Goal: Information Seeking & Learning: Compare options

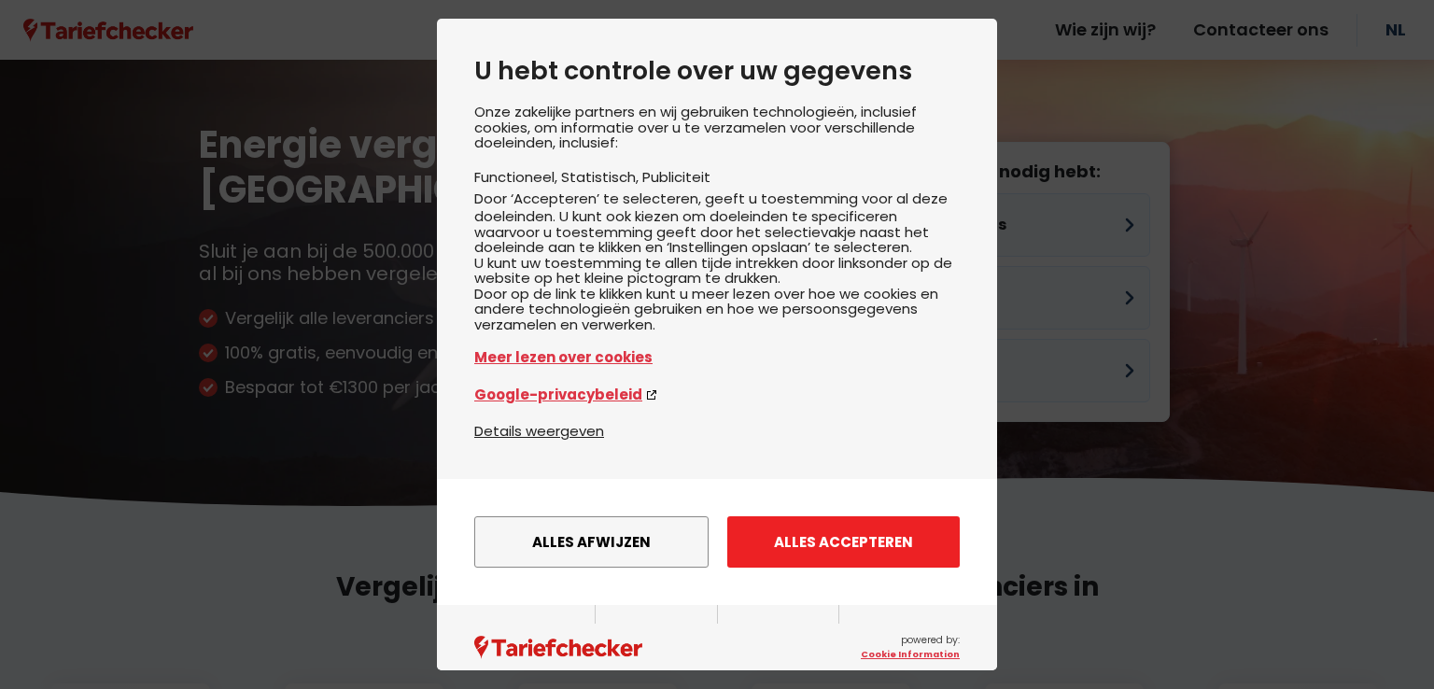
click at [822, 568] on button "Alles accepteren" at bounding box center [843, 541] width 233 height 51
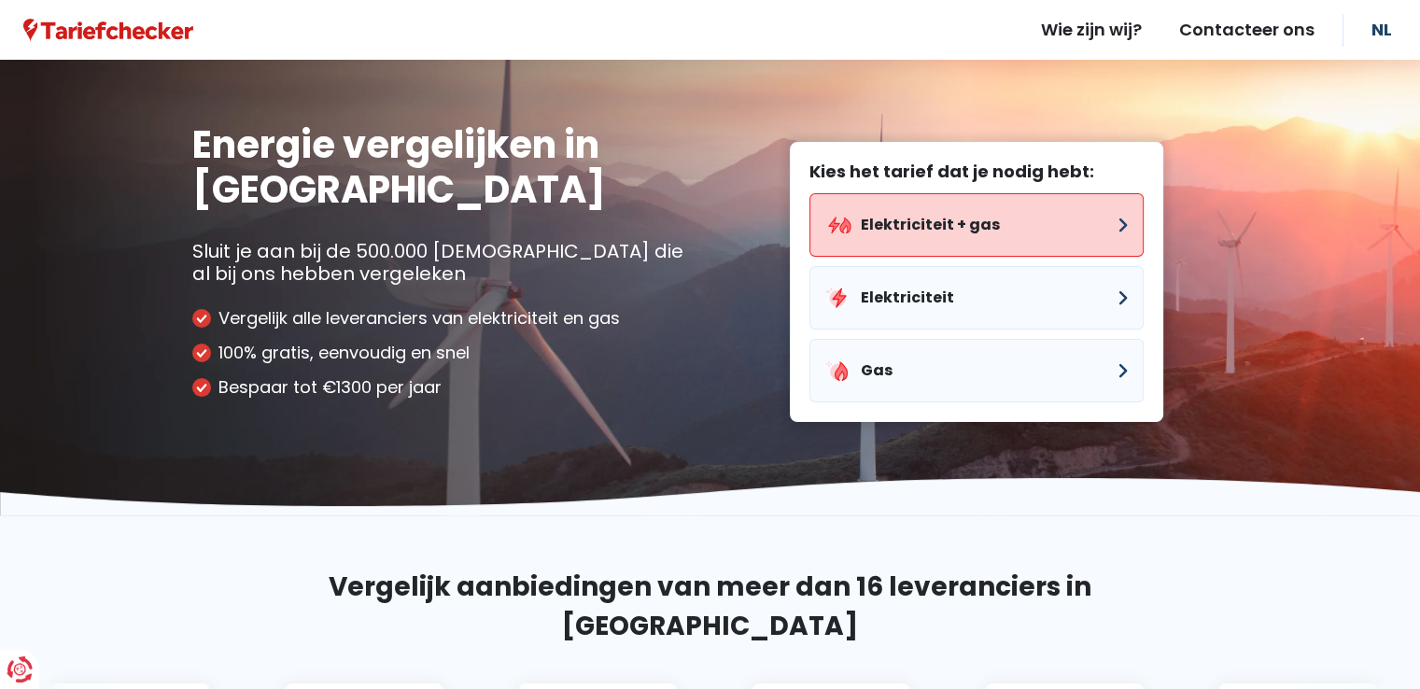
click at [980, 227] on button "Elektriciteit + gas" at bounding box center [977, 225] width 334 height 64
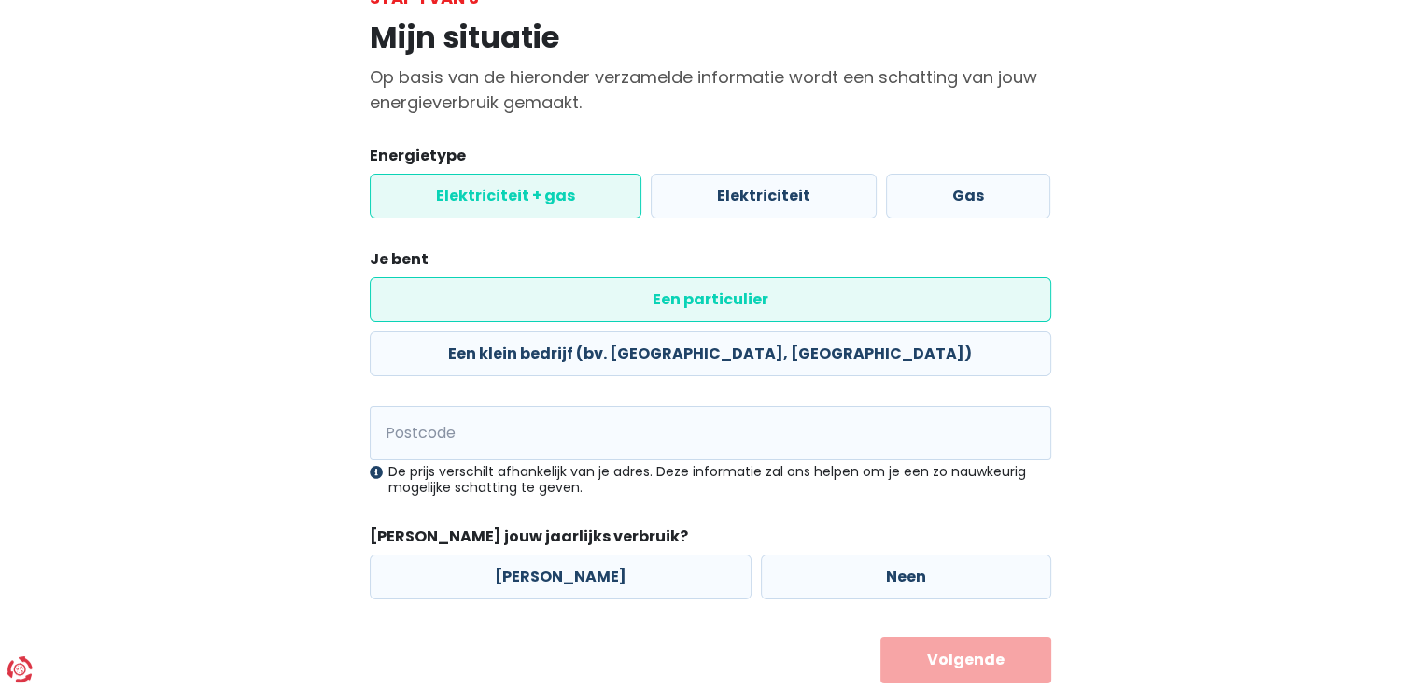
scroll to position [134, 0]
click at [590, 407] on input "Postcode" at bounding box center [711, 434] width 682 height 54
type input "9620"
click at [761, 556] on label "Neen" at bounding box center [906, 578] width 290 height 45
click at [761, 556] on input "Neen" at bounding box center [906, 578] width 290 height 45
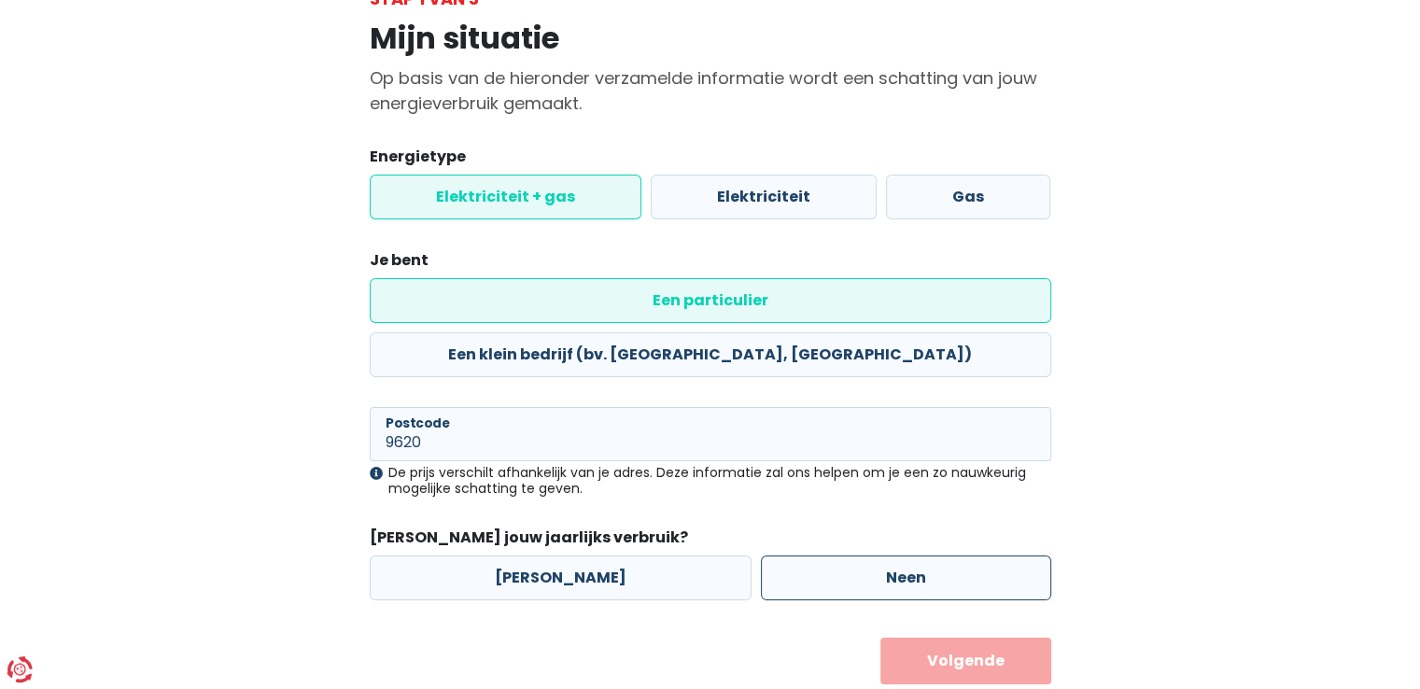
radio input "true"
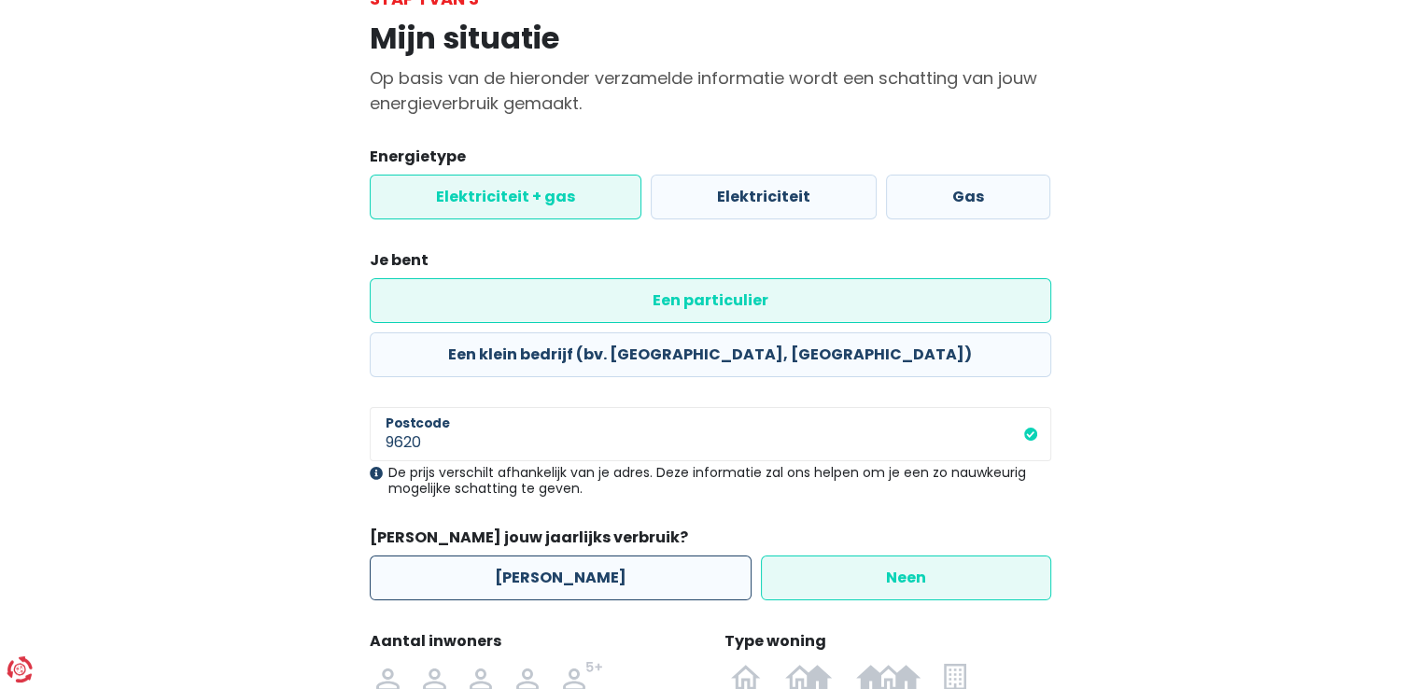
scroll to position [306, 0]
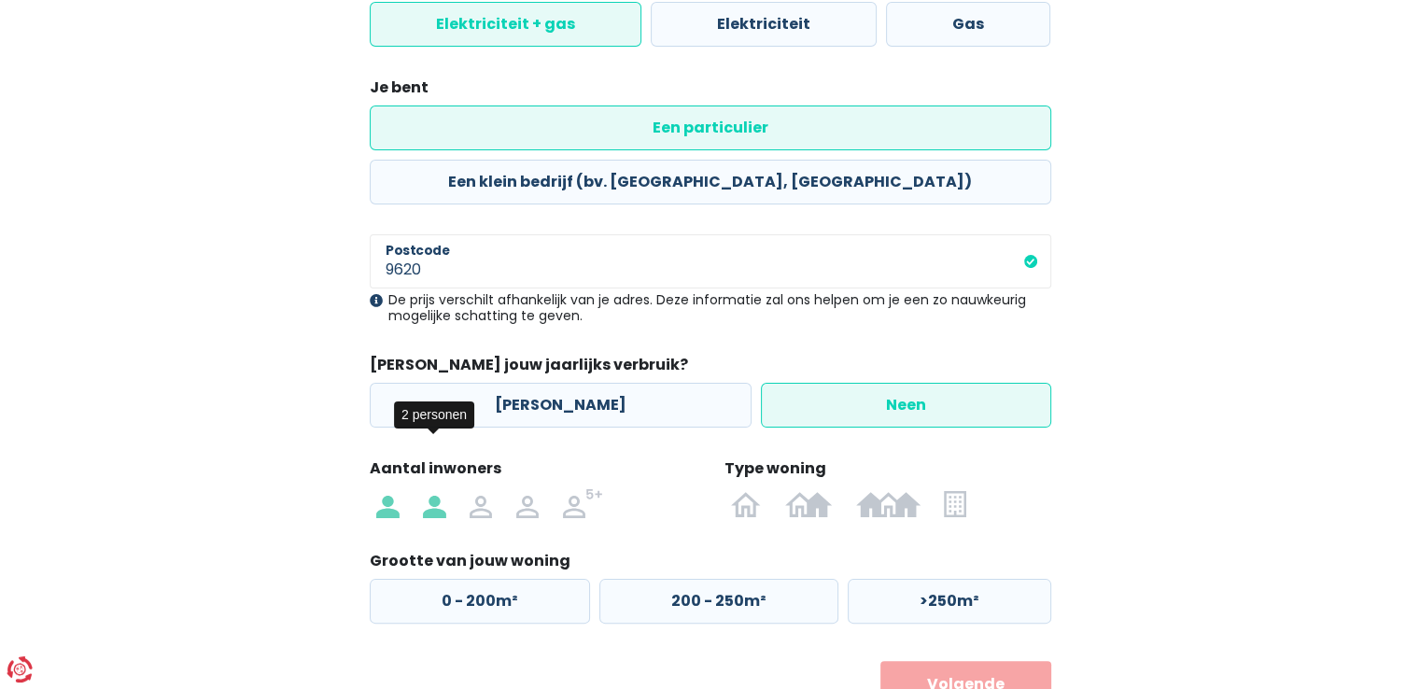
click at [445, 488] on img at bounding box center [434, 503] width 22 height 30
click at [445, 488] on input "radio" at bounding box center [434, 503] width 47 height 30
radio input "true"
click at [803, 482] on div at bounding box center [888, 503] width 336 height 43
click at [806, 488] on img at bounding box center [808, 503] width 47 height 30
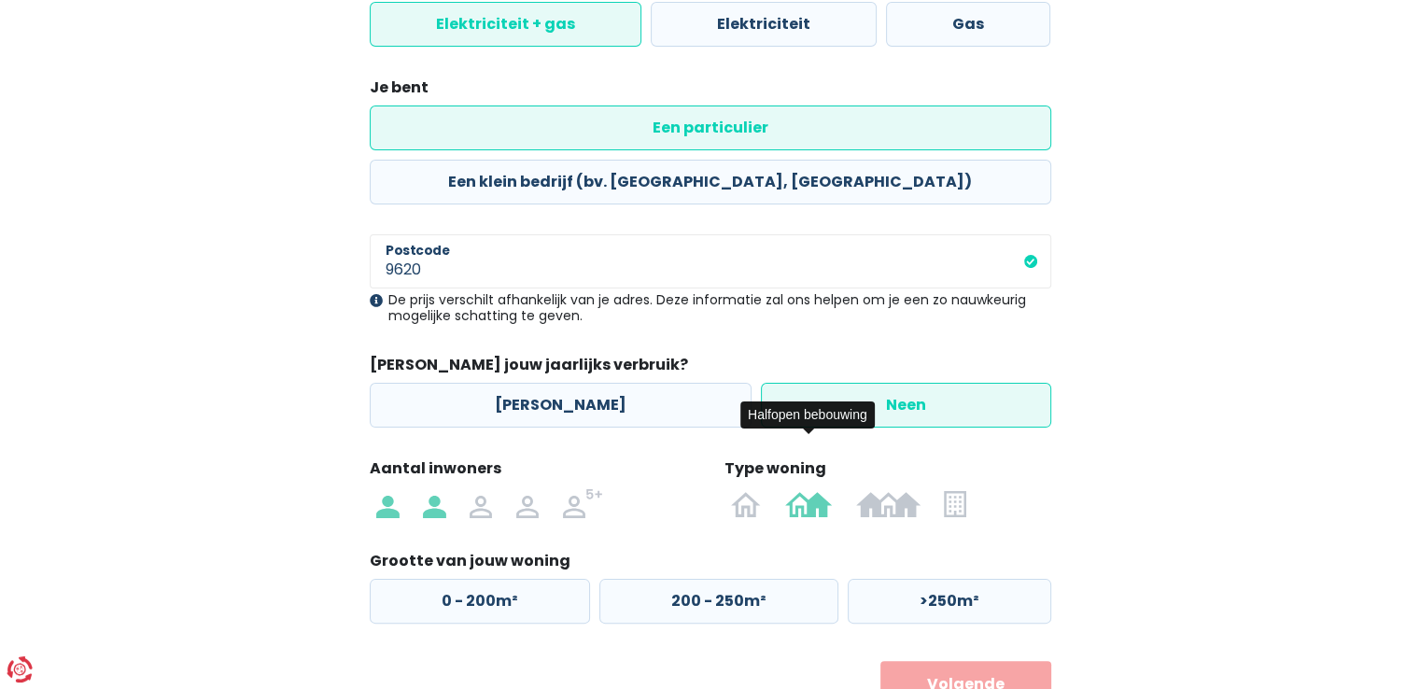
click at [806, 488] on input "radio" at bounding box center [808, 503] width 71 height 30
radio input "true"
click at [918, 579] on label ">200m²" at bounding box center [946, 601] width 207 height 45
click at [918, 579] on input ">200m²" at bounding box center [946, 601] width 207 height 45
radio input "true"
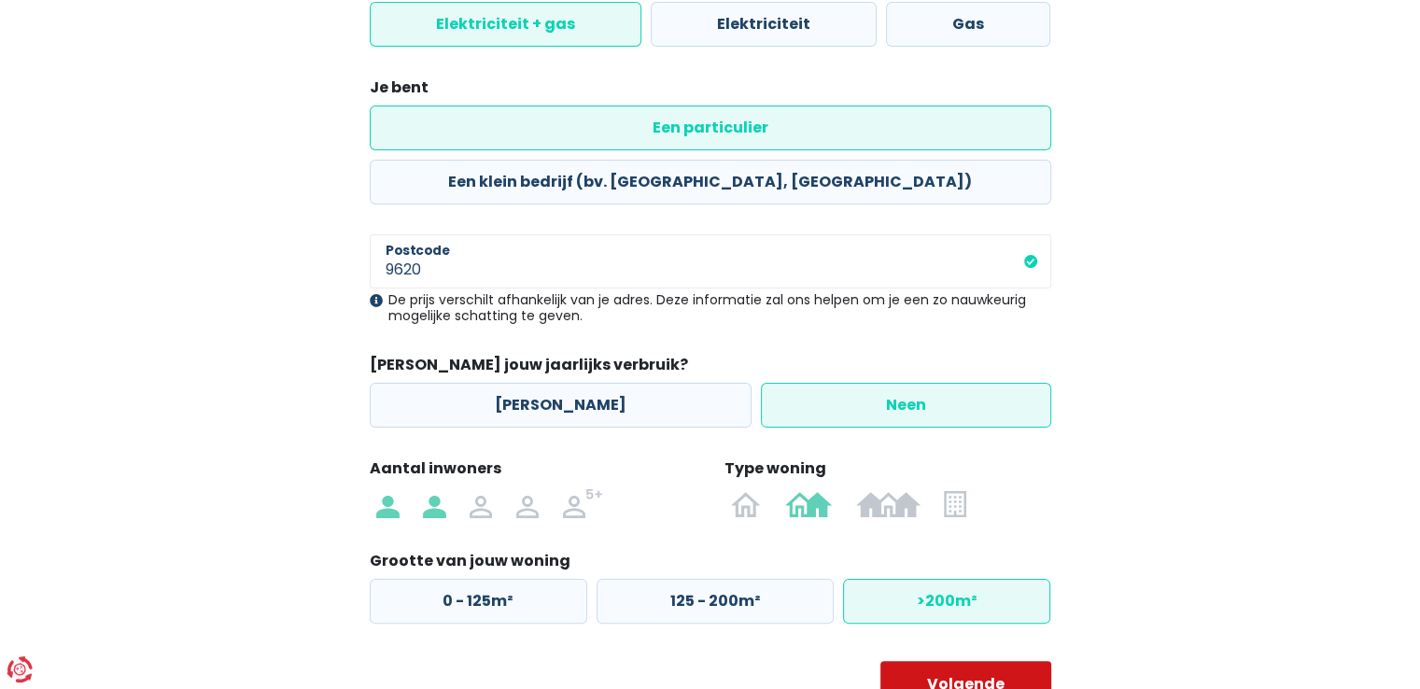
click at [926, 661] on button "Volgende" at bounding box center [966, 684] width 171 height 47
select select
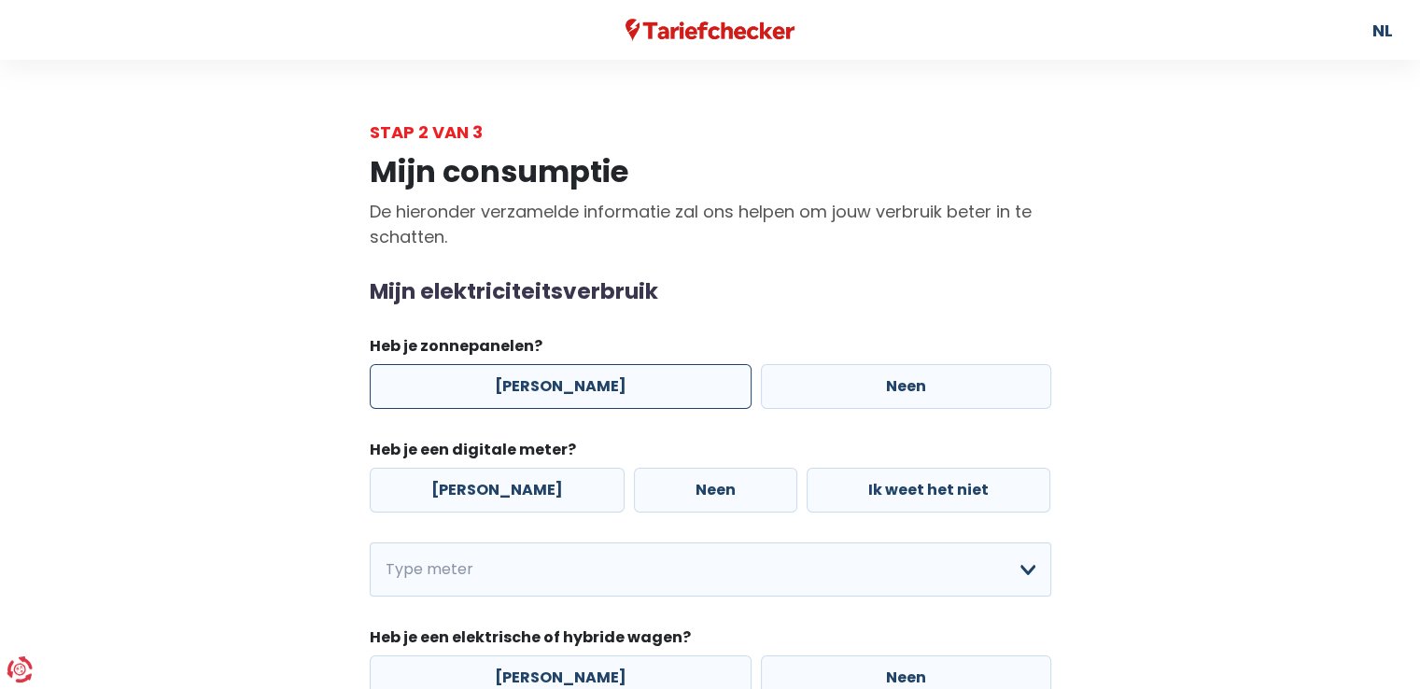
click at [557, 379] on label "[PERSON_NAME]" at bounding box center [561, 386] width 382 height 45
click at [557, 379] on input "[PERSON_NAME]" at bounding box center [561, 386] width 382 height 45
radio input "true"
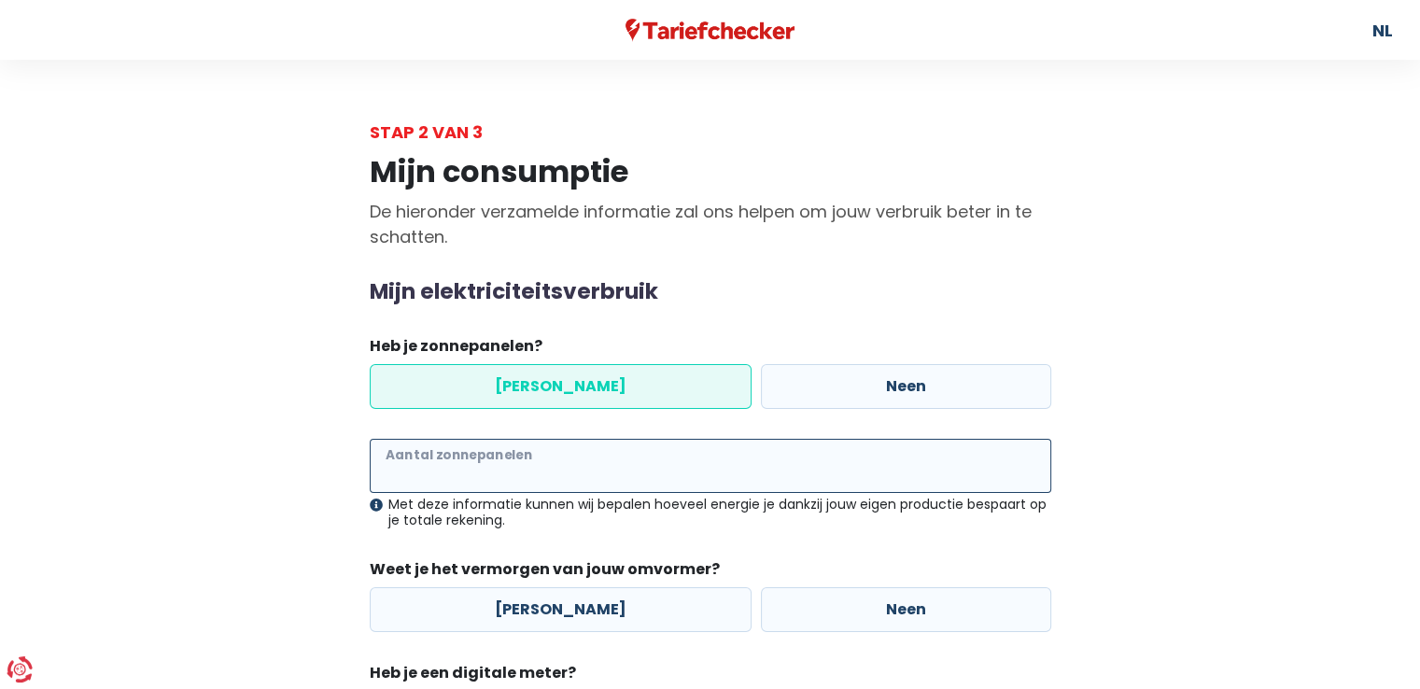
click at [555, 459] on input "Aantal zonnepanelen" at bounding box center [711, 466] width 682 height 54
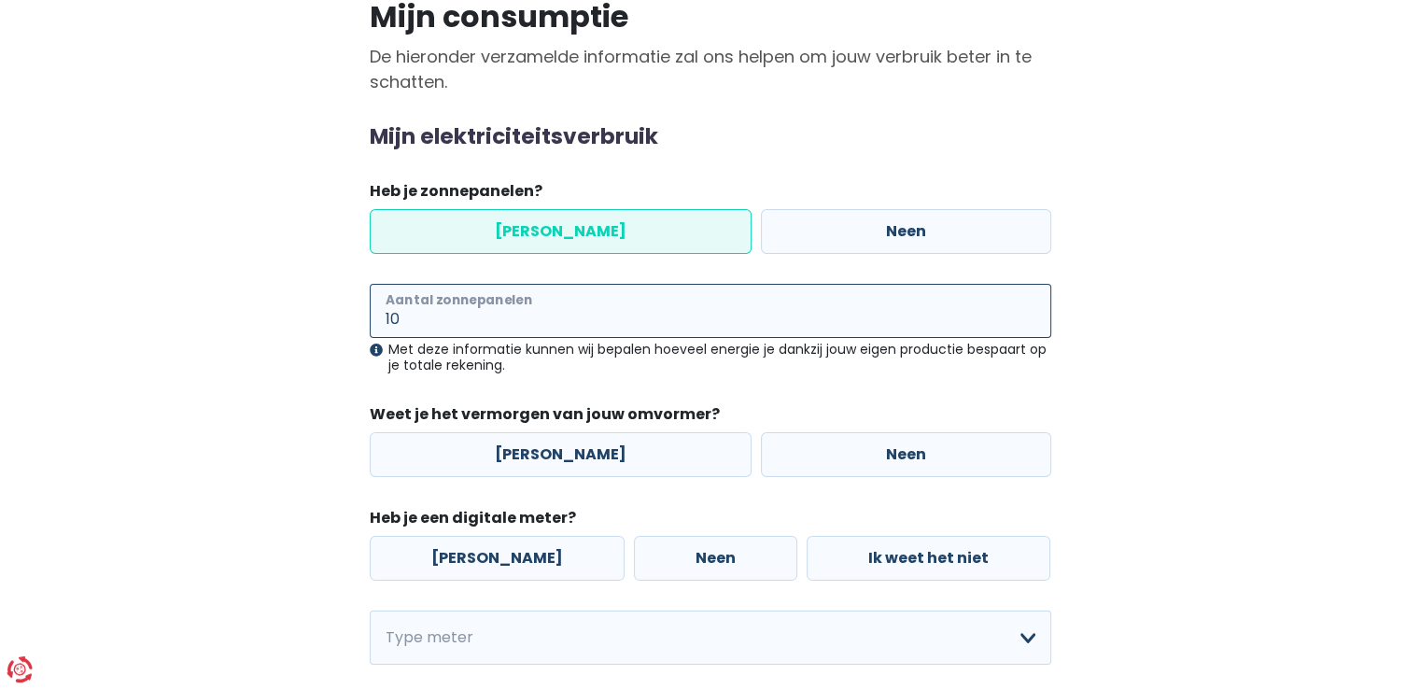
scroll to position [153, 0]
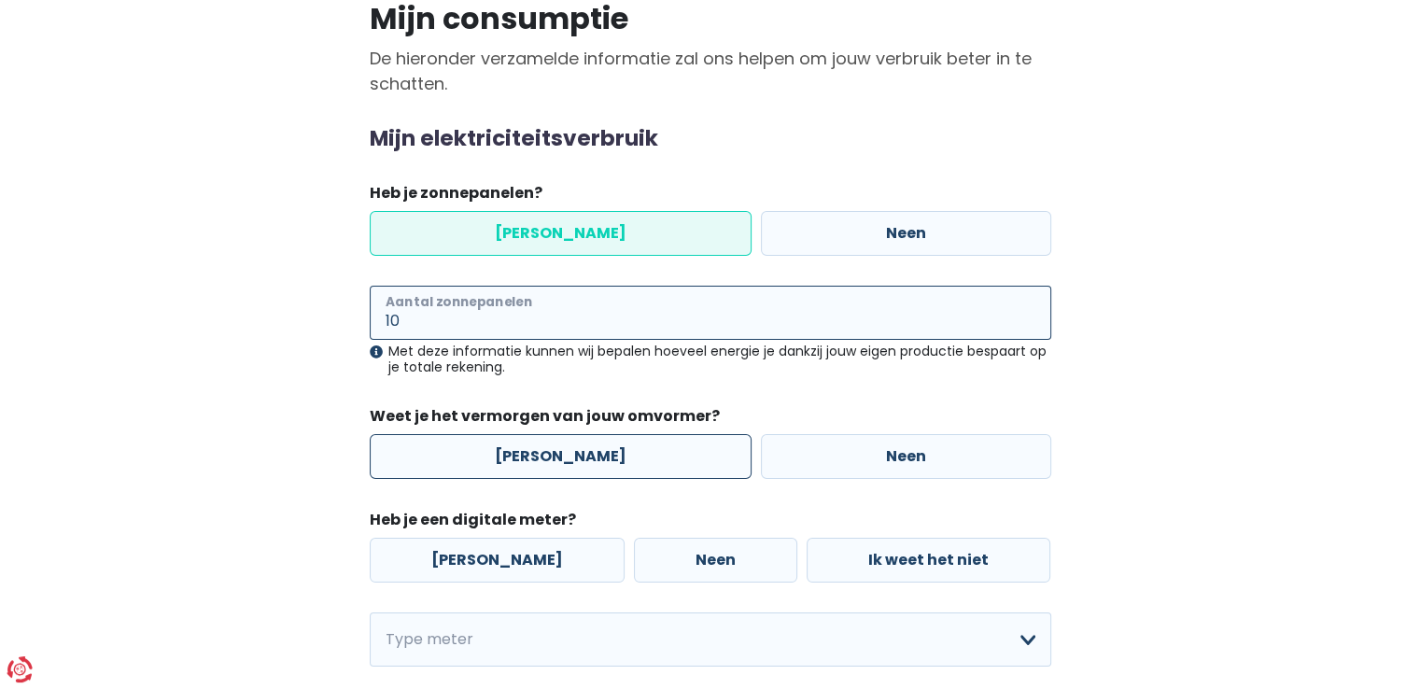
type input "10"
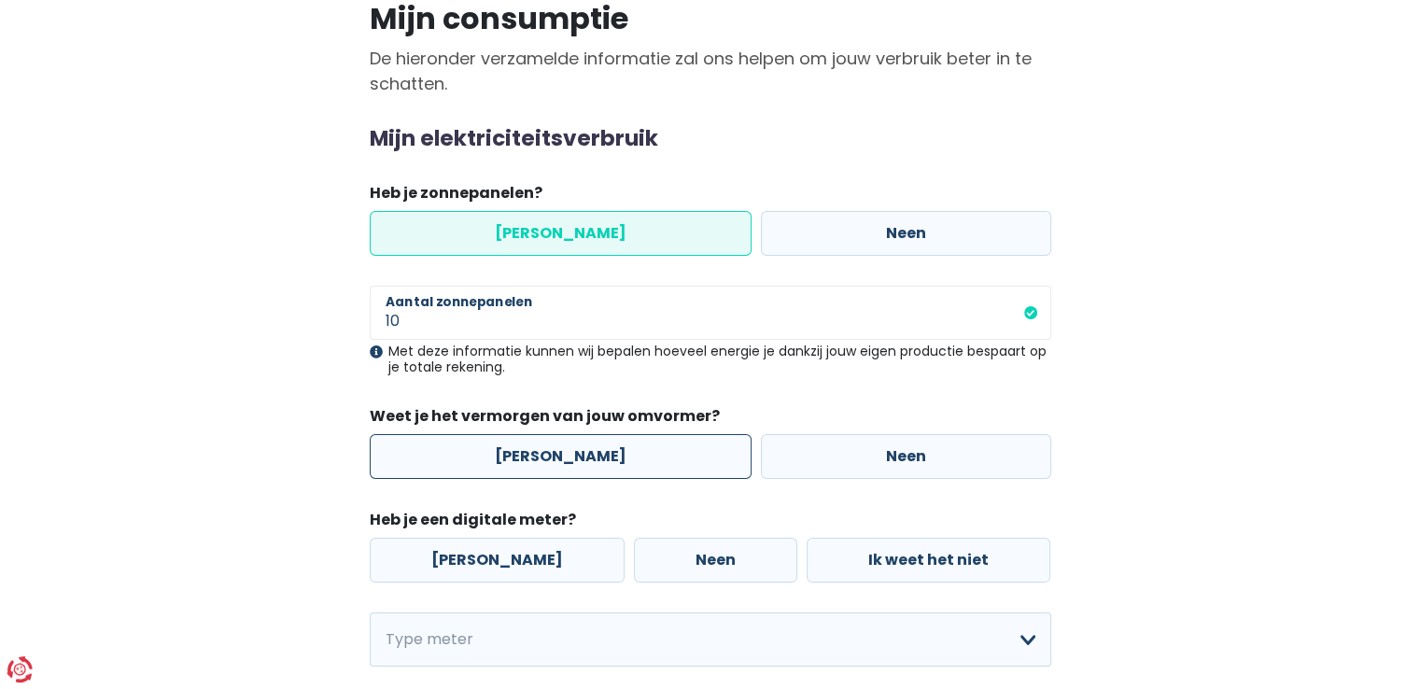
click at [624, 458] on label "[PERSON_NAME]" at bounding box center [561, 456] width 382 height 45
click at [624, 458] on input "[PERSON_NAME]" at bounding box center [561, 456] width 382 height 45
radio input "true"
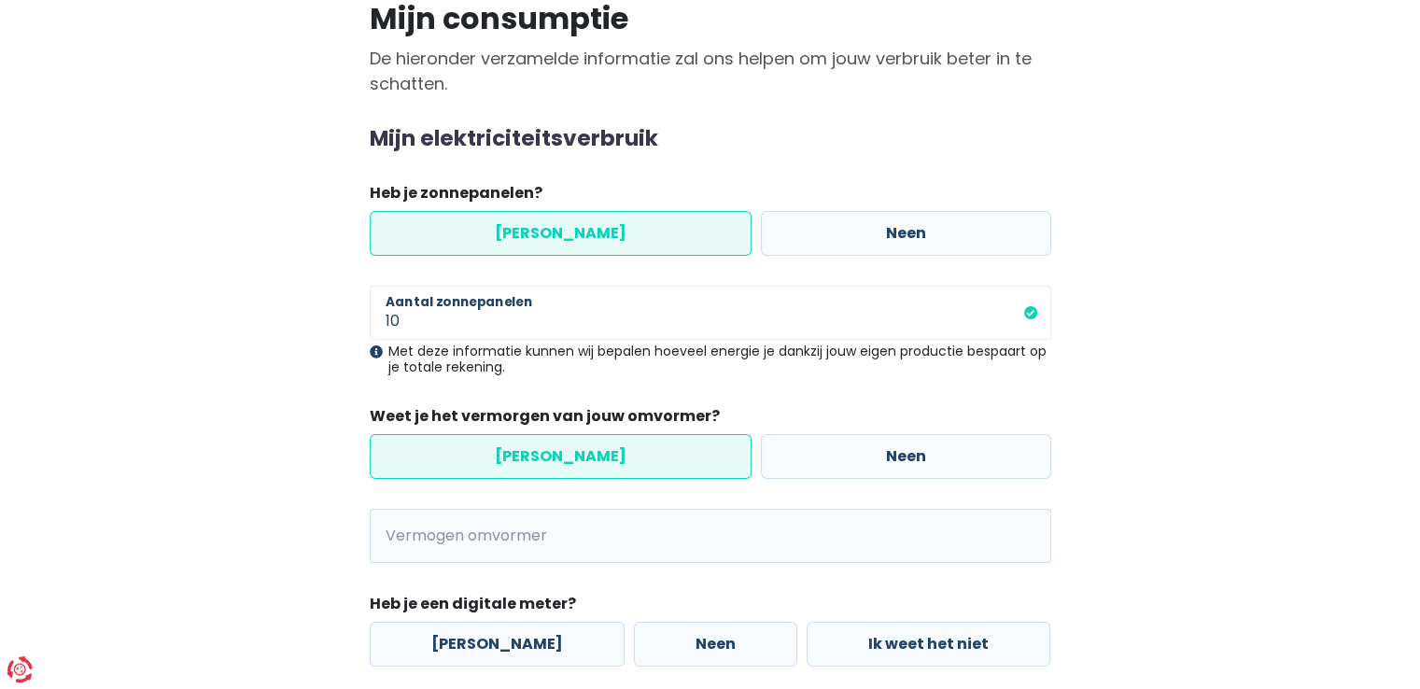
scroll to position [260, 0]
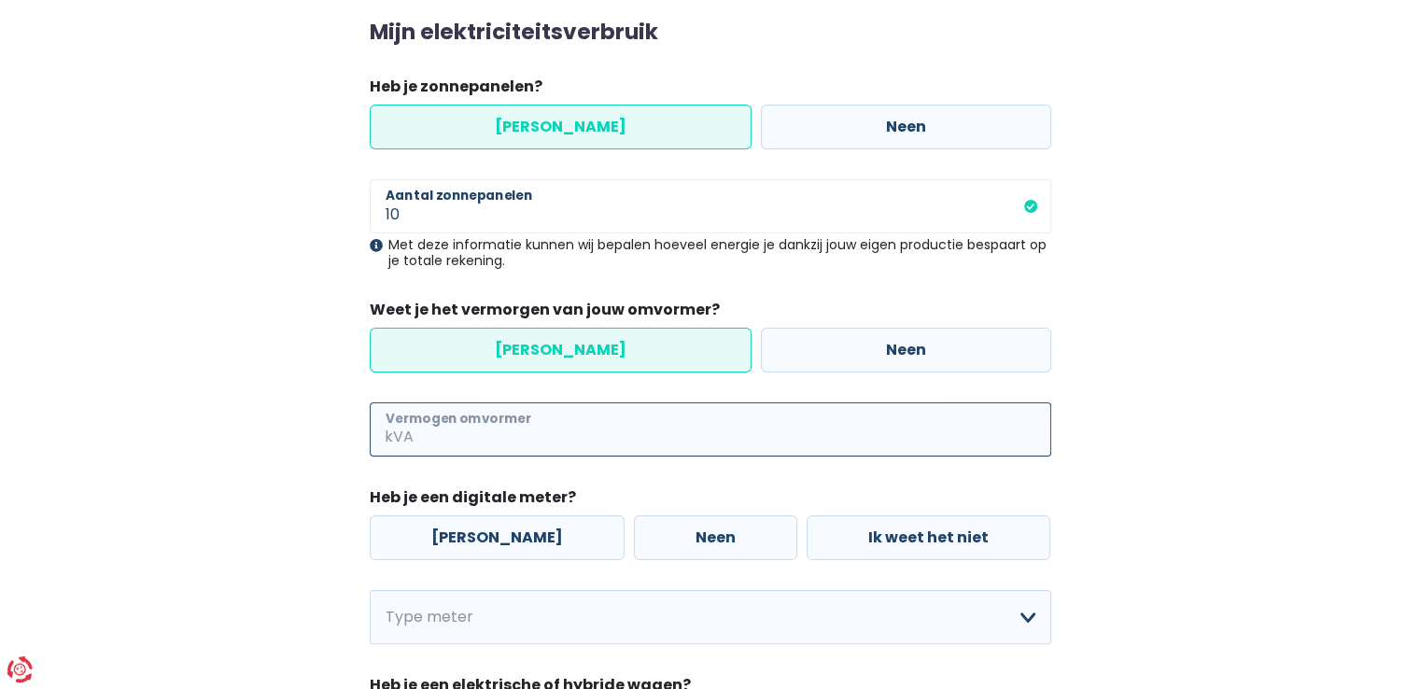
click at [578, 445] on input "Vermogen omvormer" at bounding box center [734, 429] width 634 height 54
type input "3"
click at [478, 541] on label "[PERSON_NAME]" at bounding box center [497, 537] width 255 height 45
click at [478, 541] on input "[PERSON_NAME]" at bounding box center [497, 537] width 255 height 45
radio input "true"
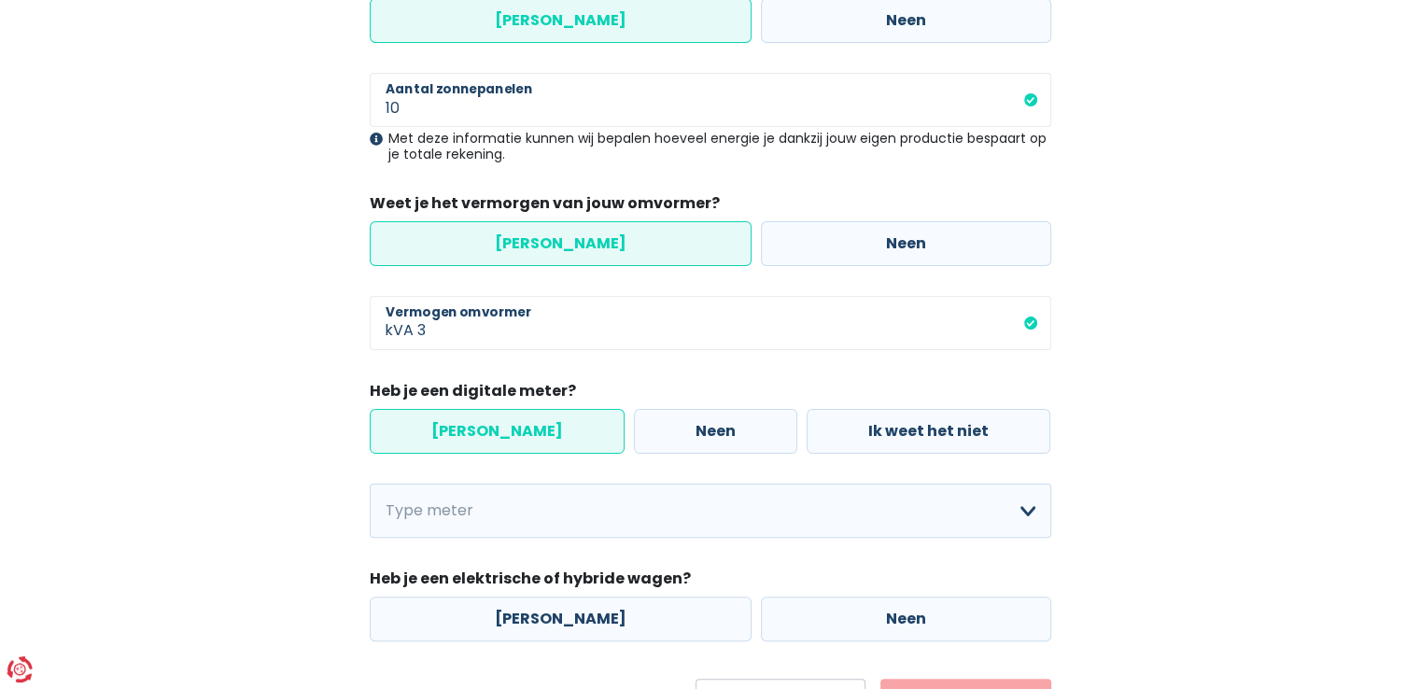
scroll to position [364, 0]
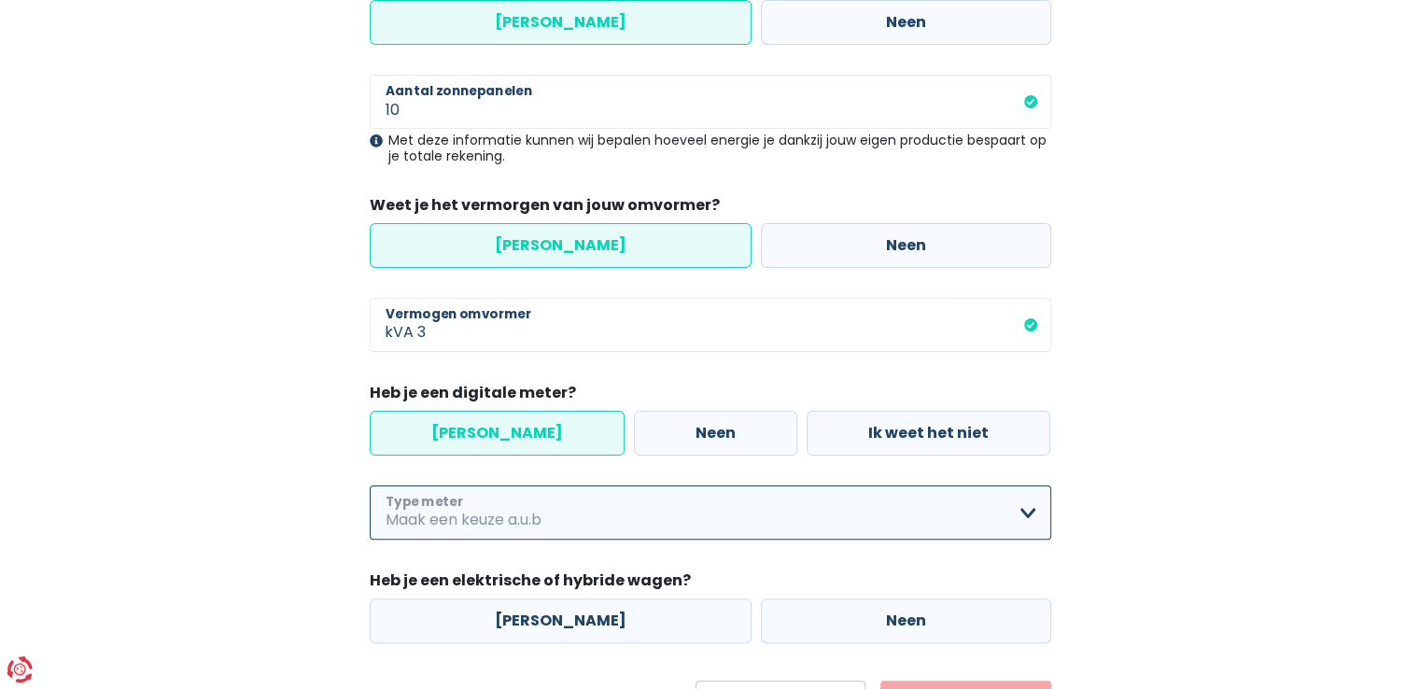
click at [517, 526] on select "Enkelvoudig Tweevoudig Enkelvoudig + uitsluitend nachttarief Tweevoudig + uitsl…" at bounding box center [711, 513] width 682 height 54
select select "day_single_rate"
click at [370, 486] on select "Enkelvoudig Tweevoudig Enkelvoudig + uitsluitend nachttarief Tweevoudig + uitsl…" at bounding box center [711, 513] width 682 height 54
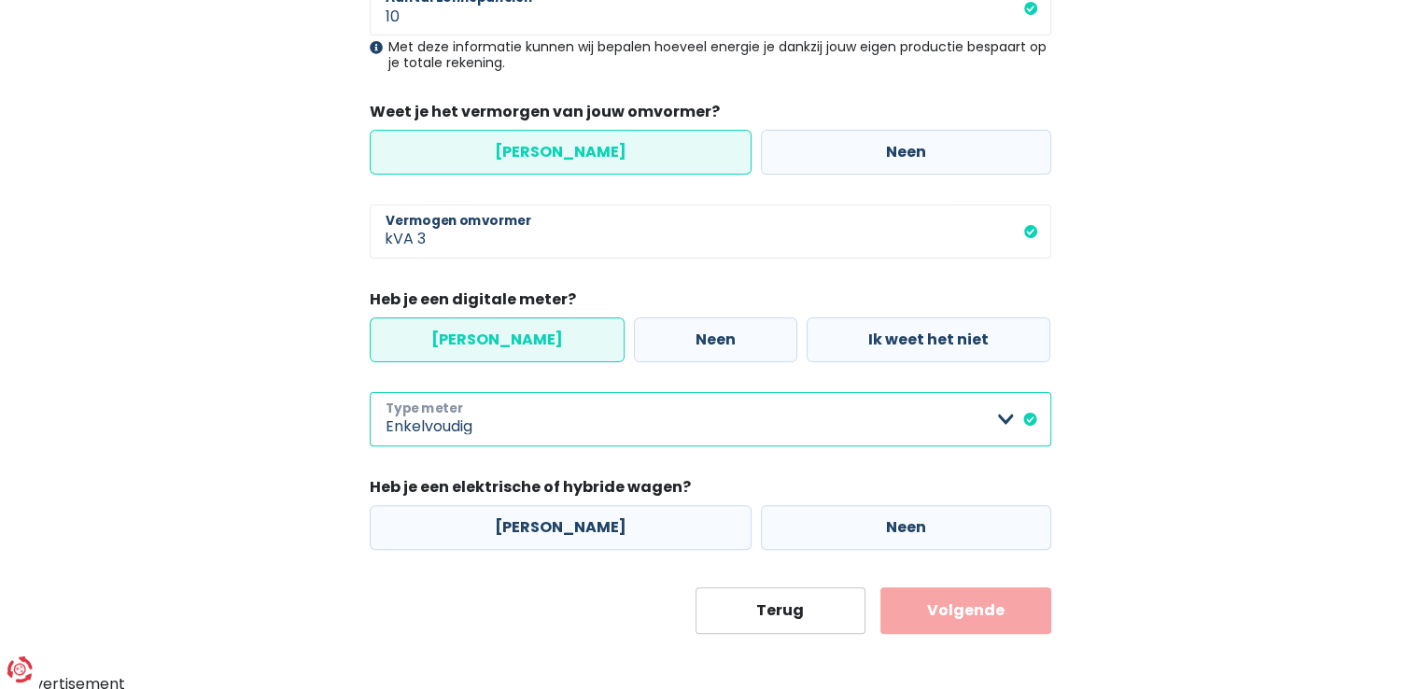
scroll to position [459, 0]
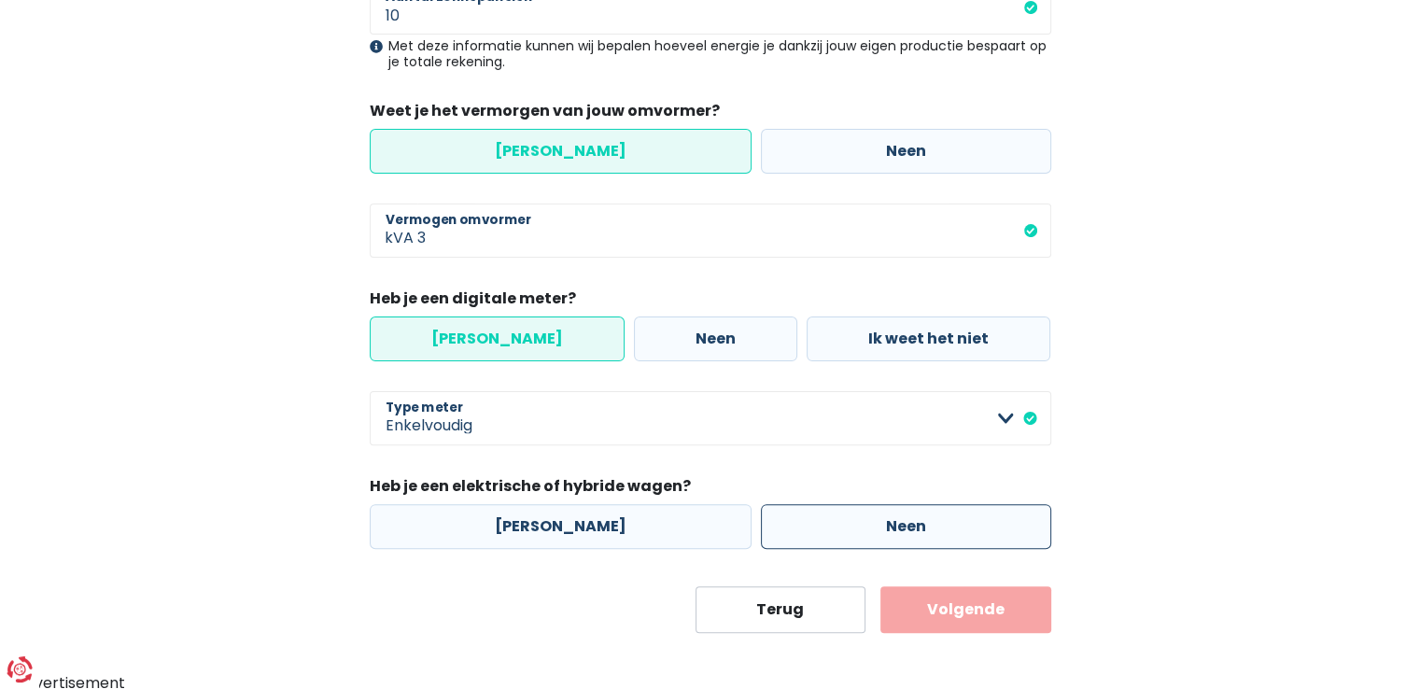
click at [826, 531] on label "Neen" at bounding box center [906, 526] width 290 height 45
click at [826, 531] on input "Neen" at bounding box center [906, 526] width 290 height 45
radio input "true"
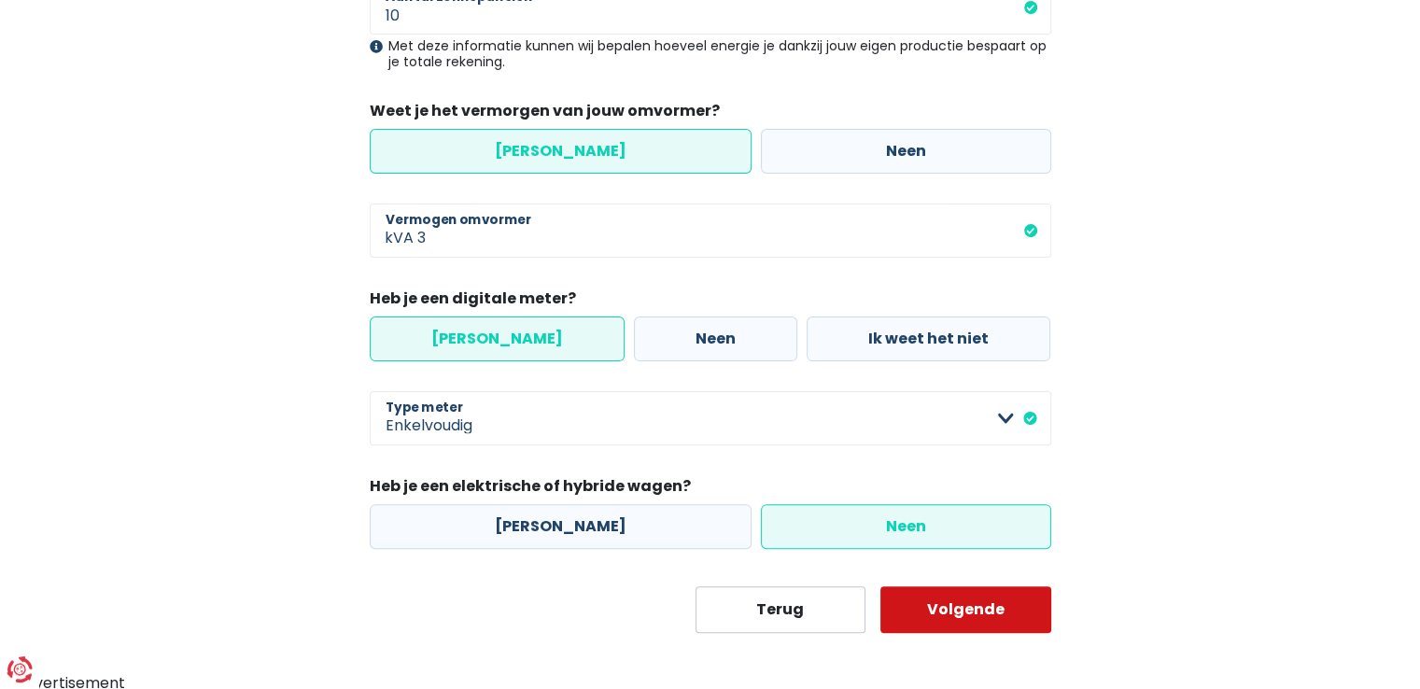
click at [941, 599] on button "Volgende" at bounding box center [966, 609] width 171 height 47
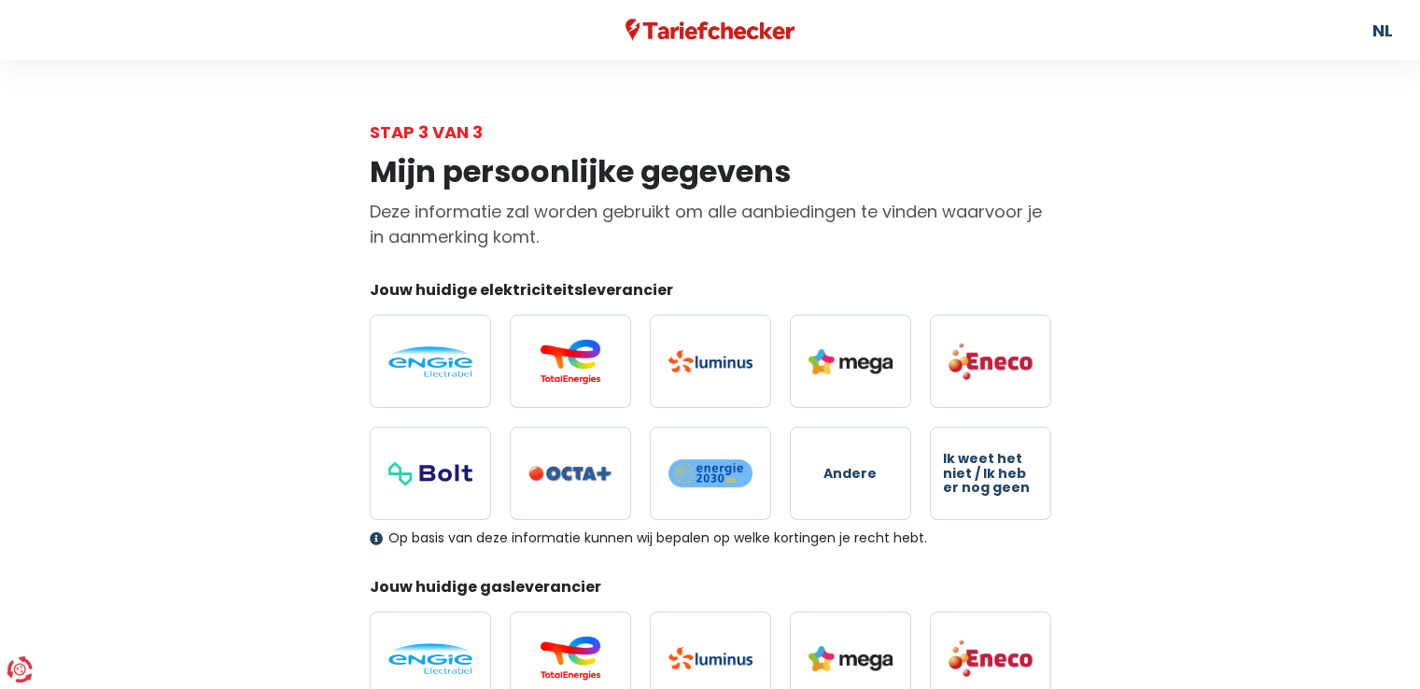
scroll to position [26, 0]
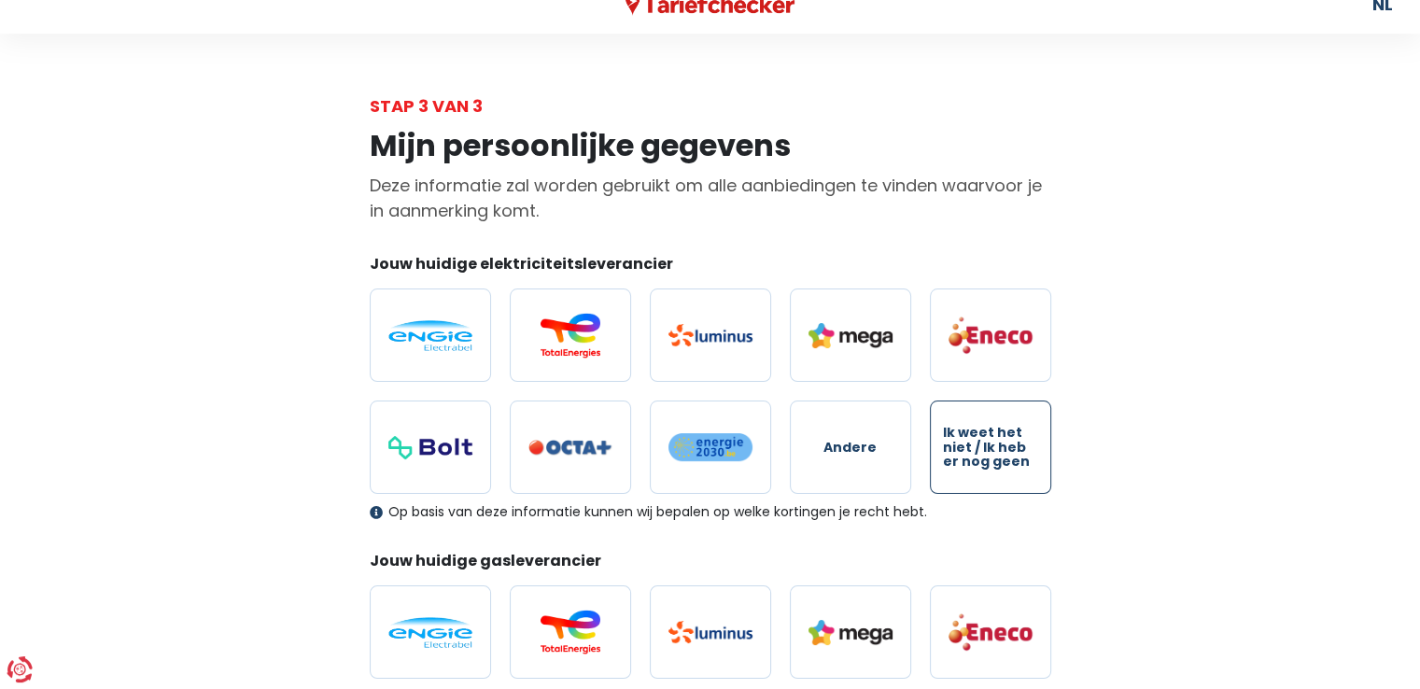
click at [983, 442] on span "Ik weet het niet / Ik heb er nog geen" at bounding box center [990, 447] width 95 height 43
click at [983, 442] on input "Ik weet het niet / Ik heb er nog geen" at bounding box center [990, 447] width 121 height 93
radio input "true"
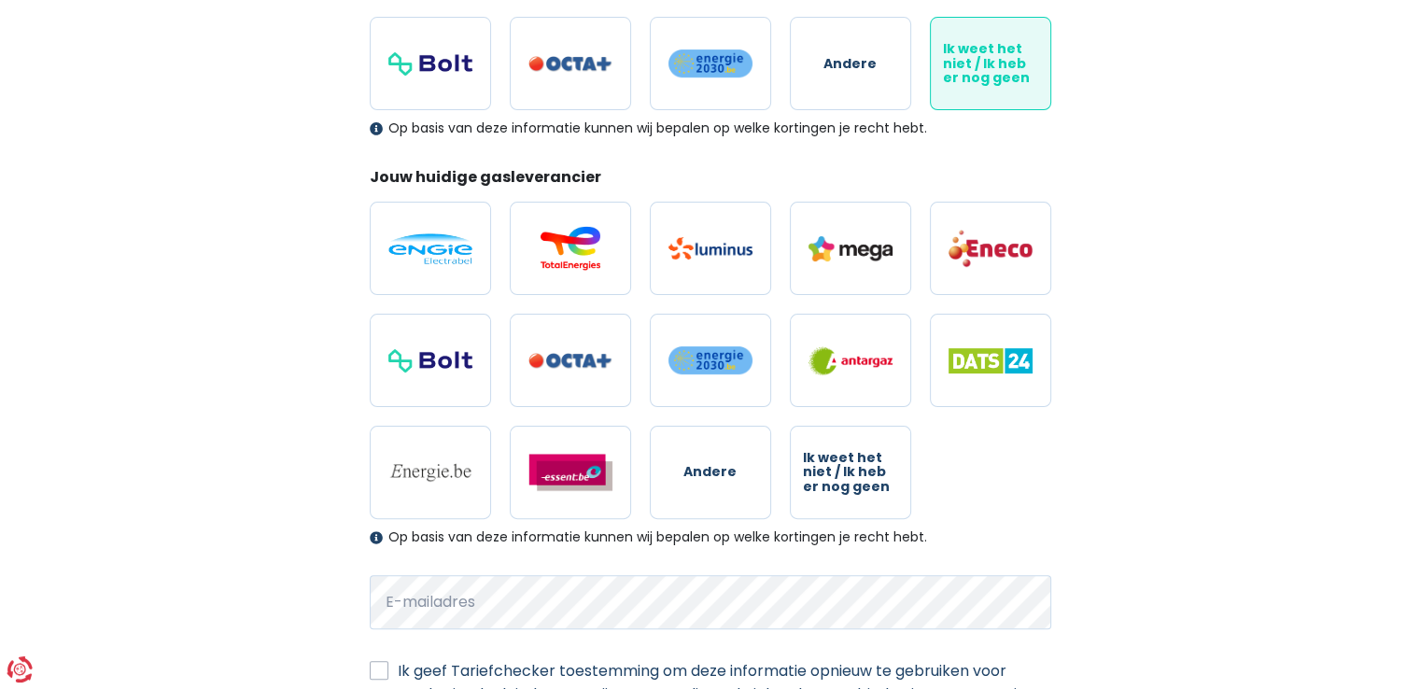
scroll to position [411, 0]
click at [836, 470] on span "Ik weet het niet / Ik heb er nog geen" at bounding box center [850, 471] width 95 height 43
click at [836, 470] on input "Ik weet het niet / Ik heb er nog geen" at bounding box center [850, 471] width 121 height 93
radio input "true"
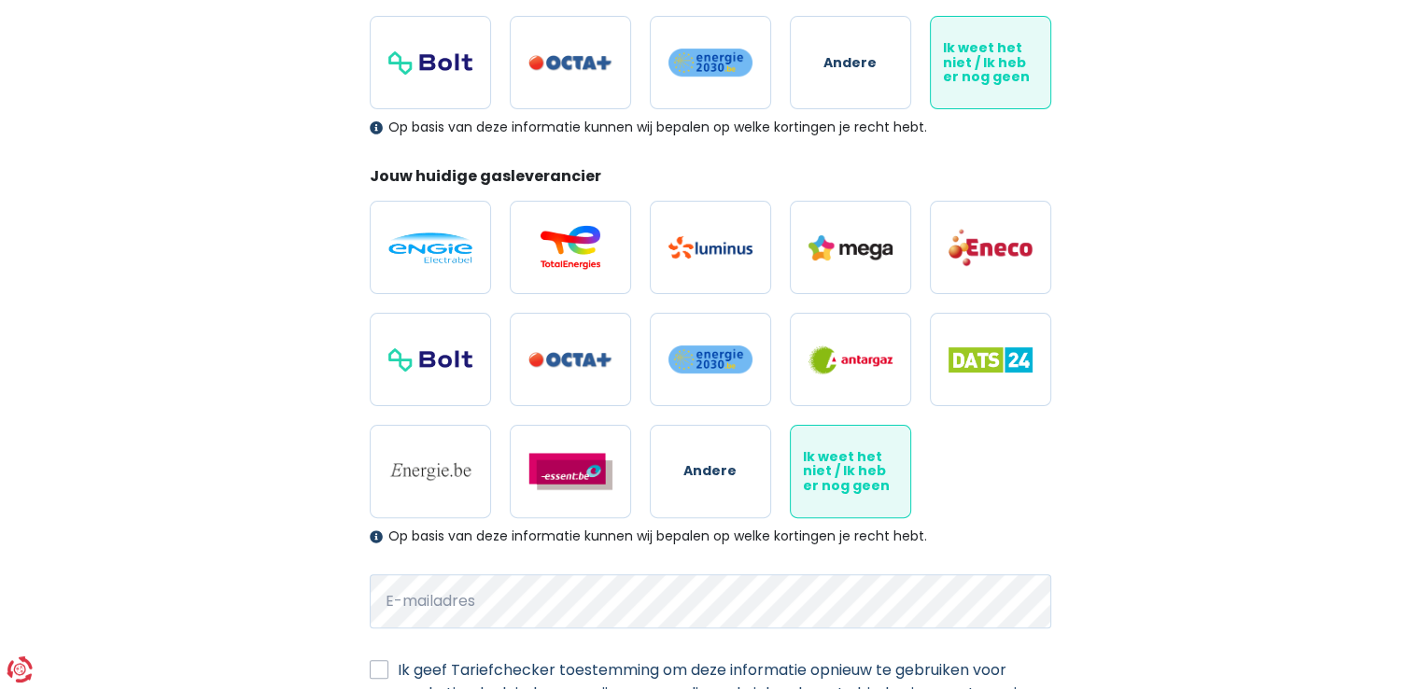
scroll to position [518, 0]
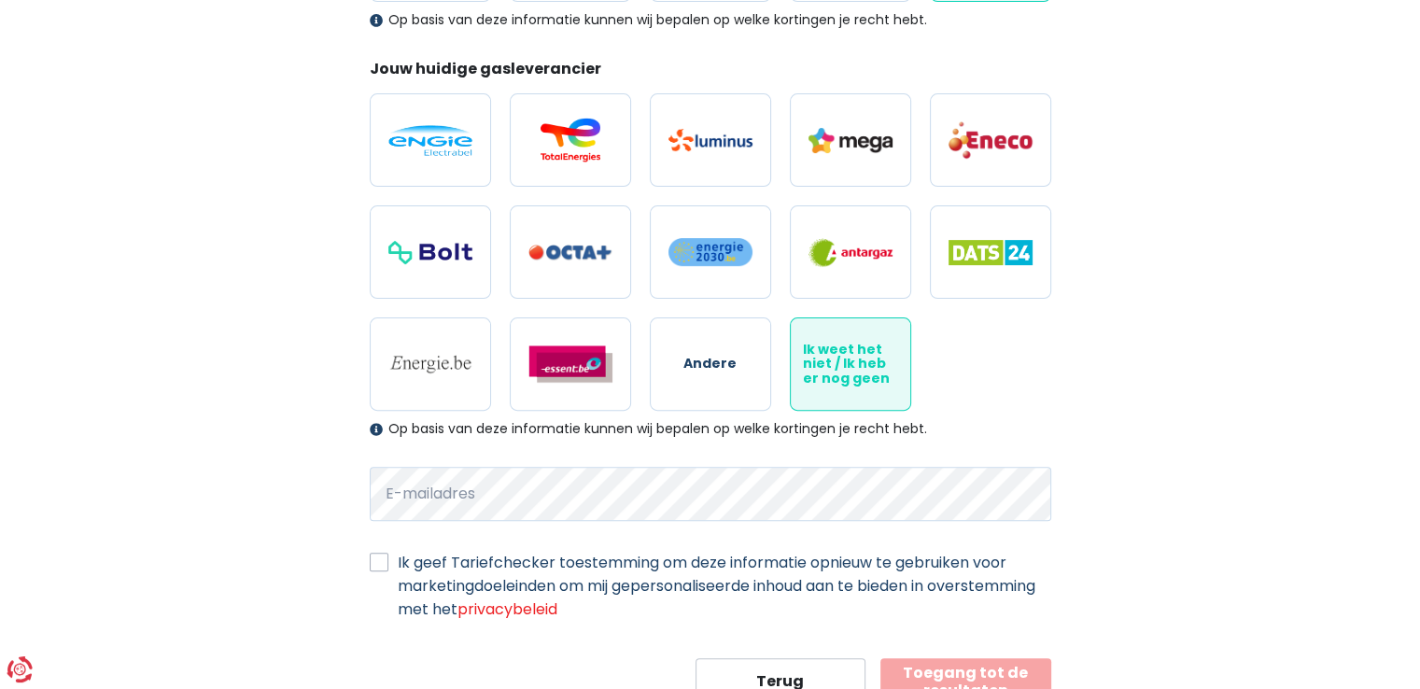
click at [650, 452] on form "Jouw huidige elektriciteitsleverancier Andere Ik weet het niet / Ik heb er nog …" at bounding box center [711, 233] width 682 height 944
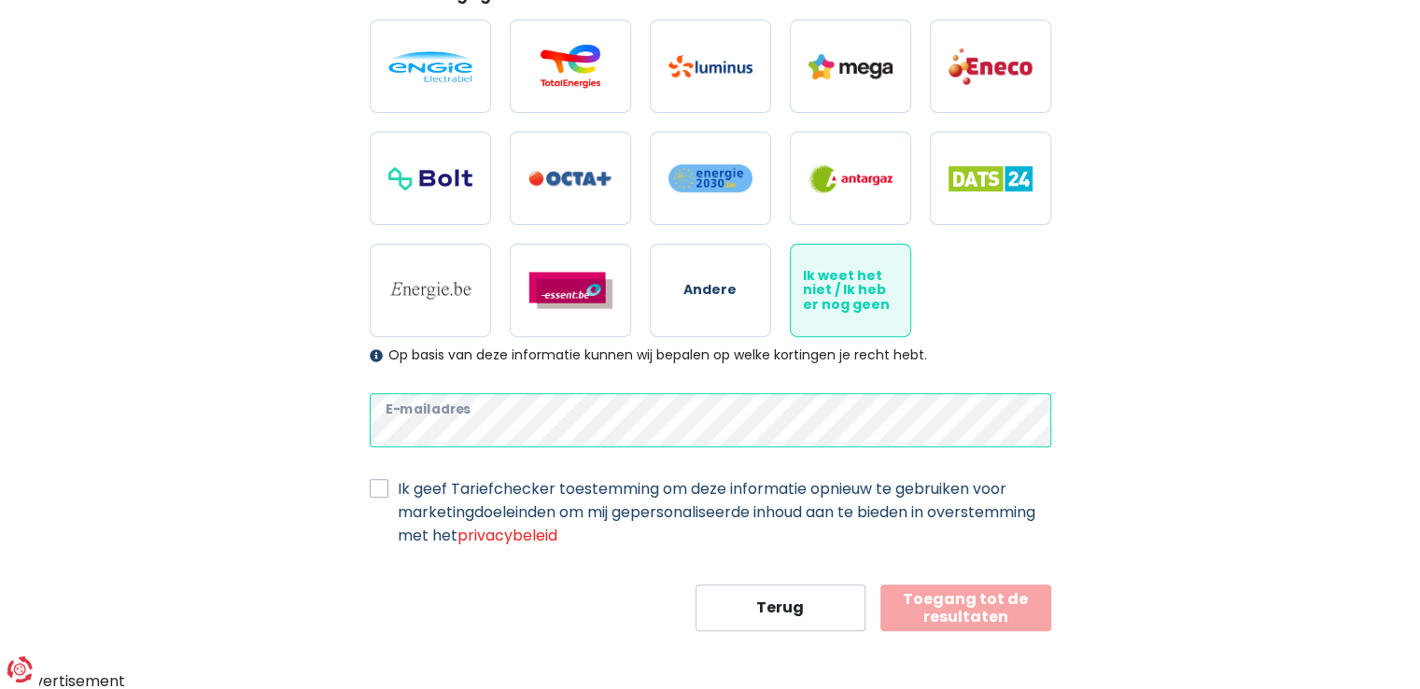
scroll to position [589, 0]
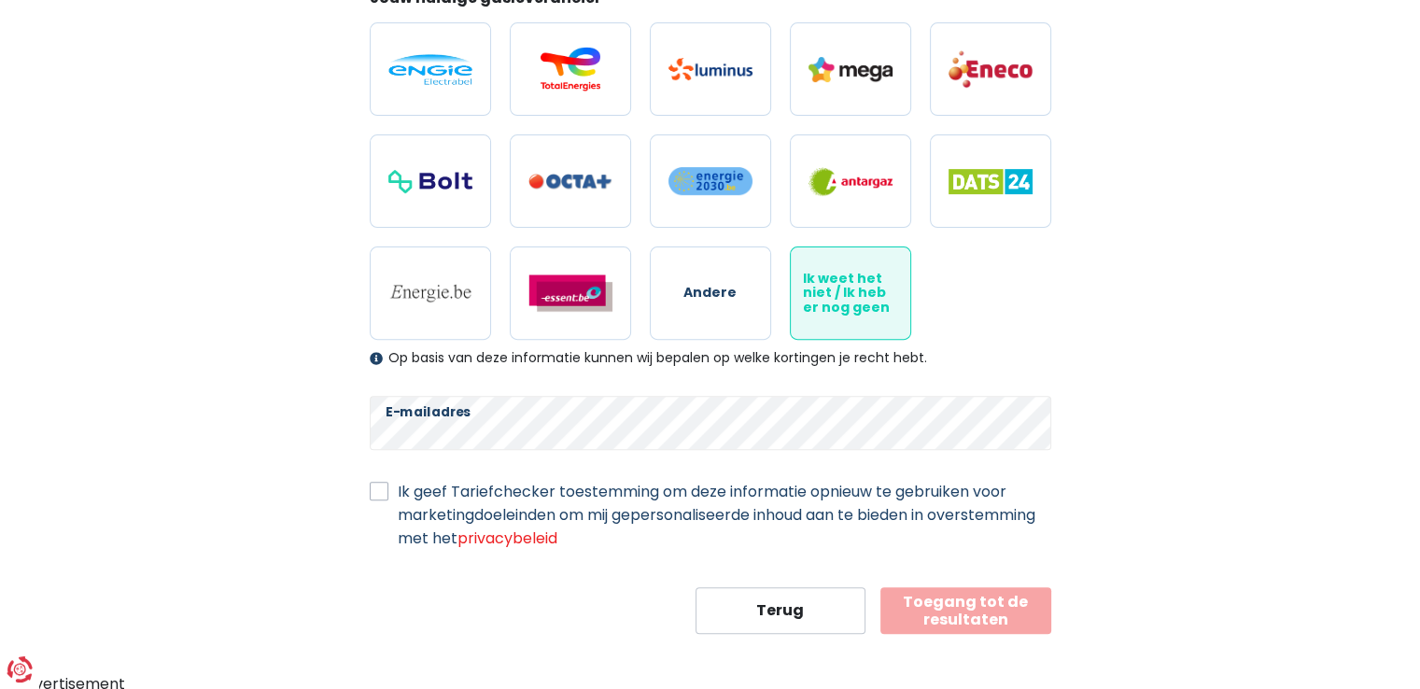
click at [480, 503] on label "Ik geef Tariefchecker toestemming om deze informatie opnieuw te gebruiken voor …" at bounding box center [725, 515] width 654 height 70
click at [388, 499] on input "Ik geef Tariefchecker toestemming om deze informatie opnieuw te gebruiken voor …" at bounding box center [379, 489] width 19 height 19
checkbox input "true"
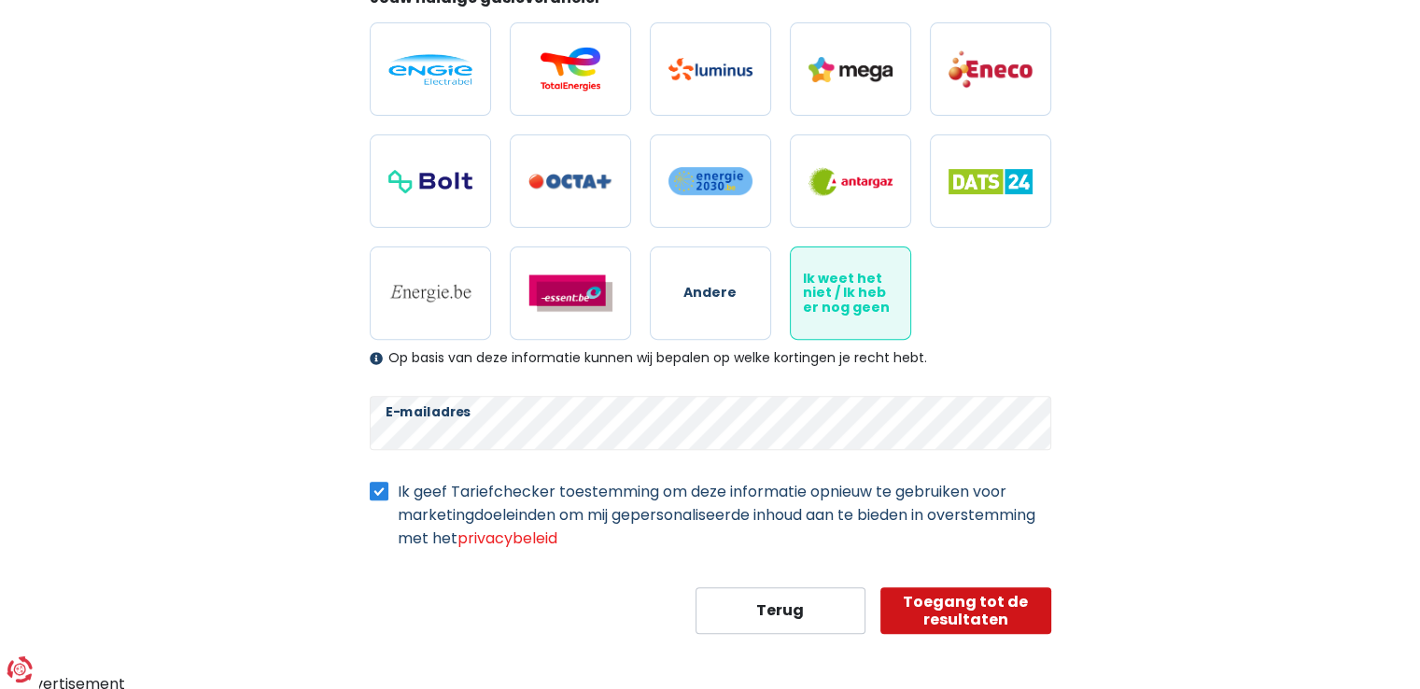
click at [960, 614] on button "Toegang tot de resultaten" at bounding box center [966, 610] width 171 height 47
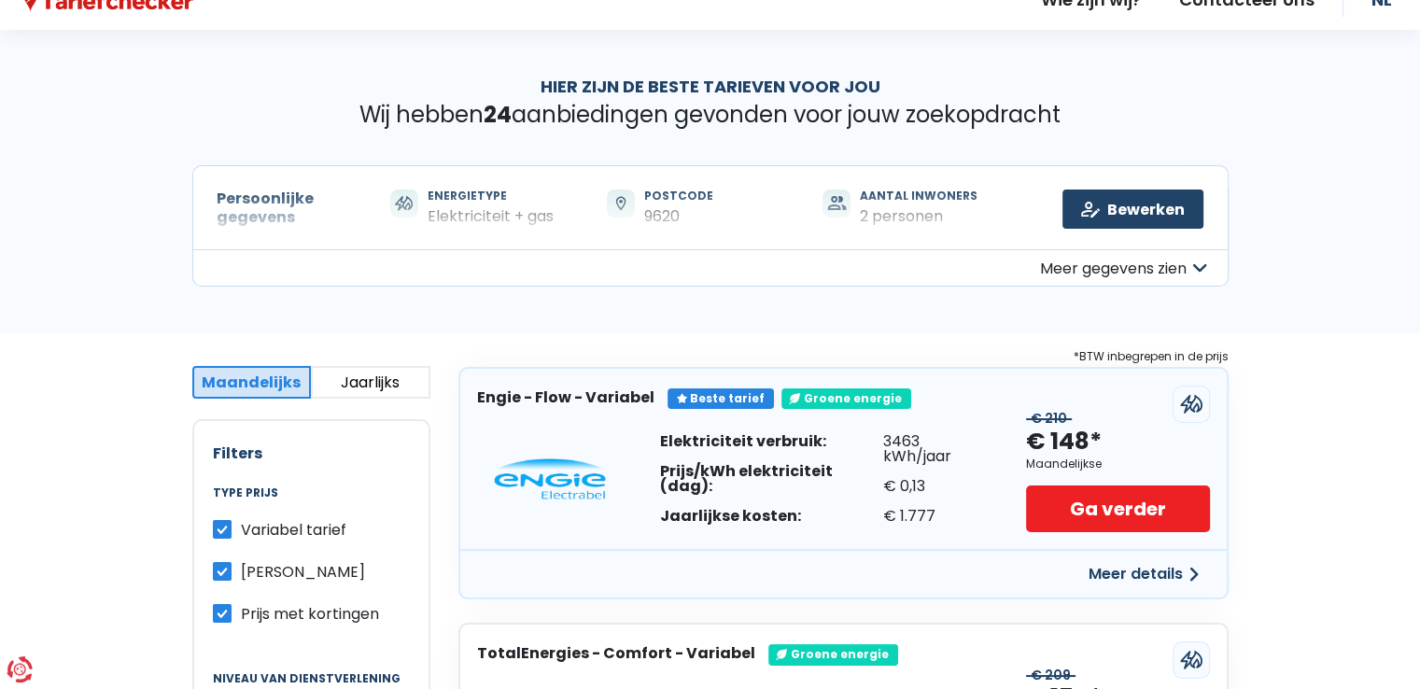
scroll to position [29, 0]
click at [1108, 265] on button "Meer gegevens zien" at bounding box center [710, 268] width 1037 height 37
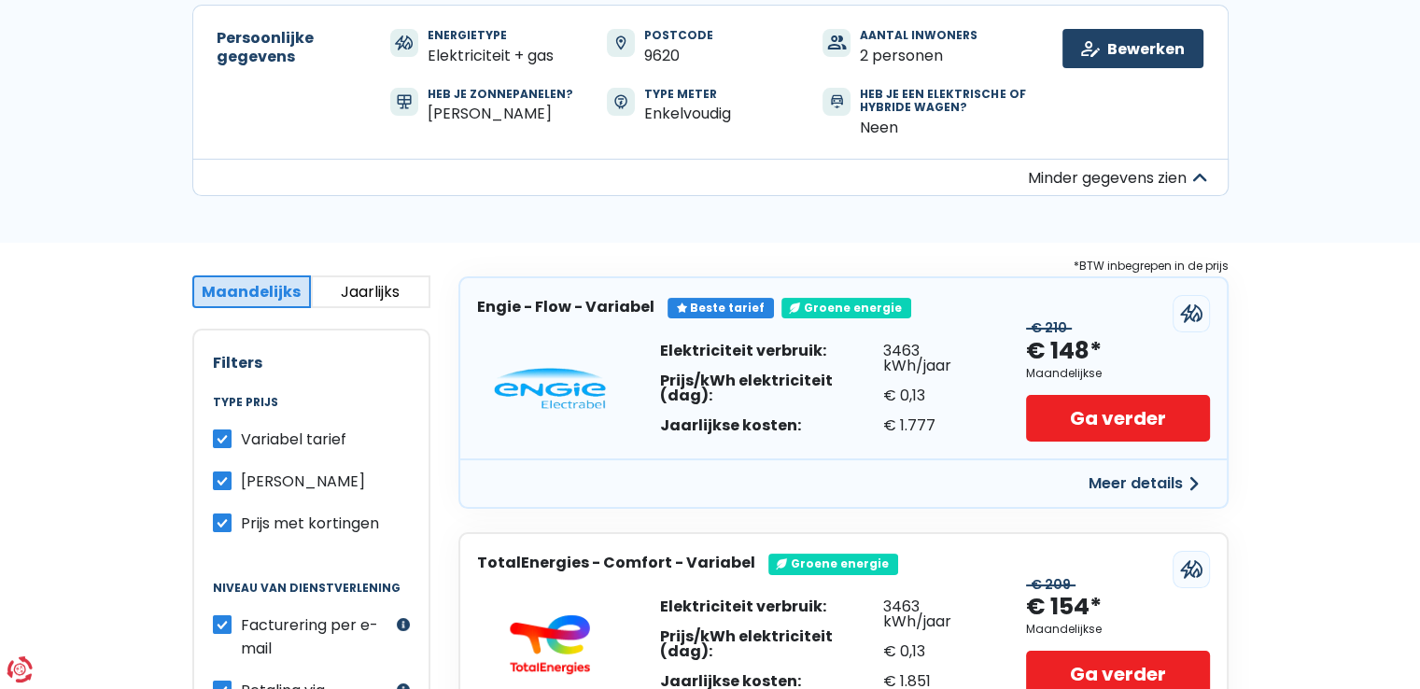
scroll to position [188, 0]
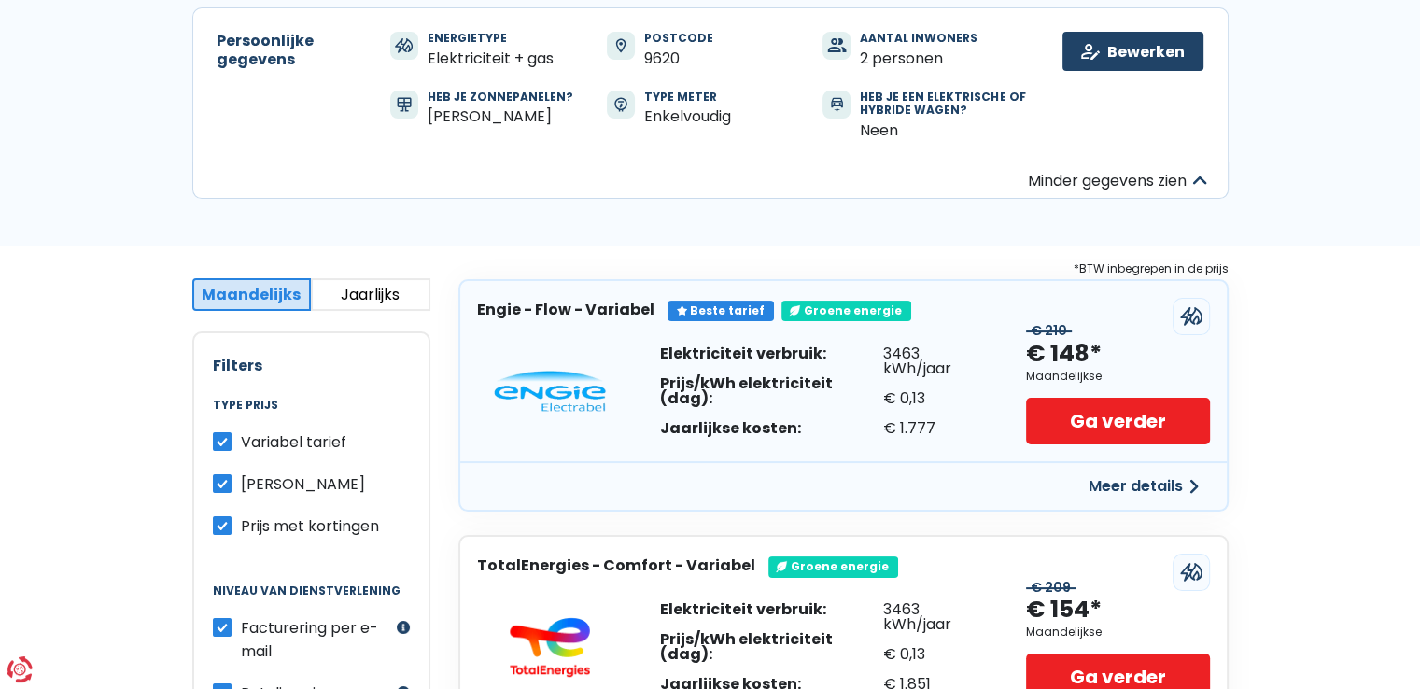
click at [402, 306] on button "Jaarlijks" at bounding box center [371, 294] width 120 height 33
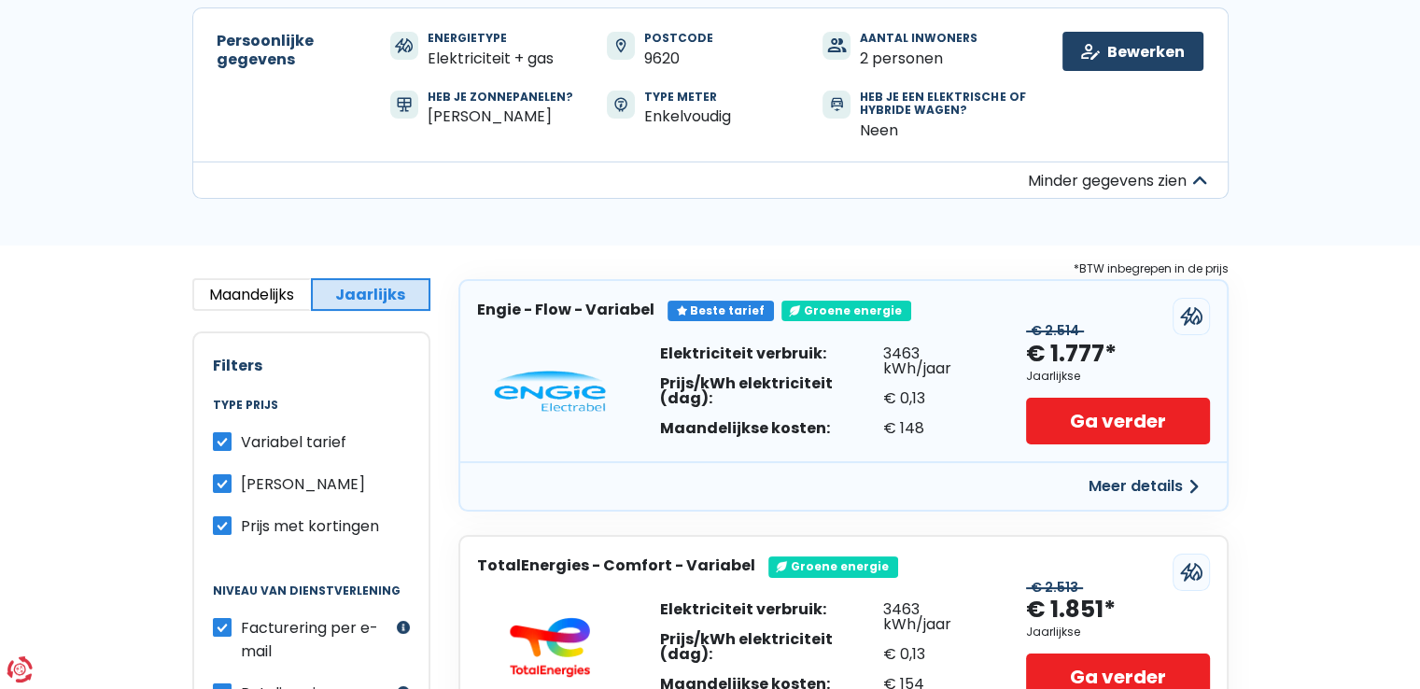
click at [255, 291] on button "Maandelijks" at bounding box center [252, 294] width 120 height 33
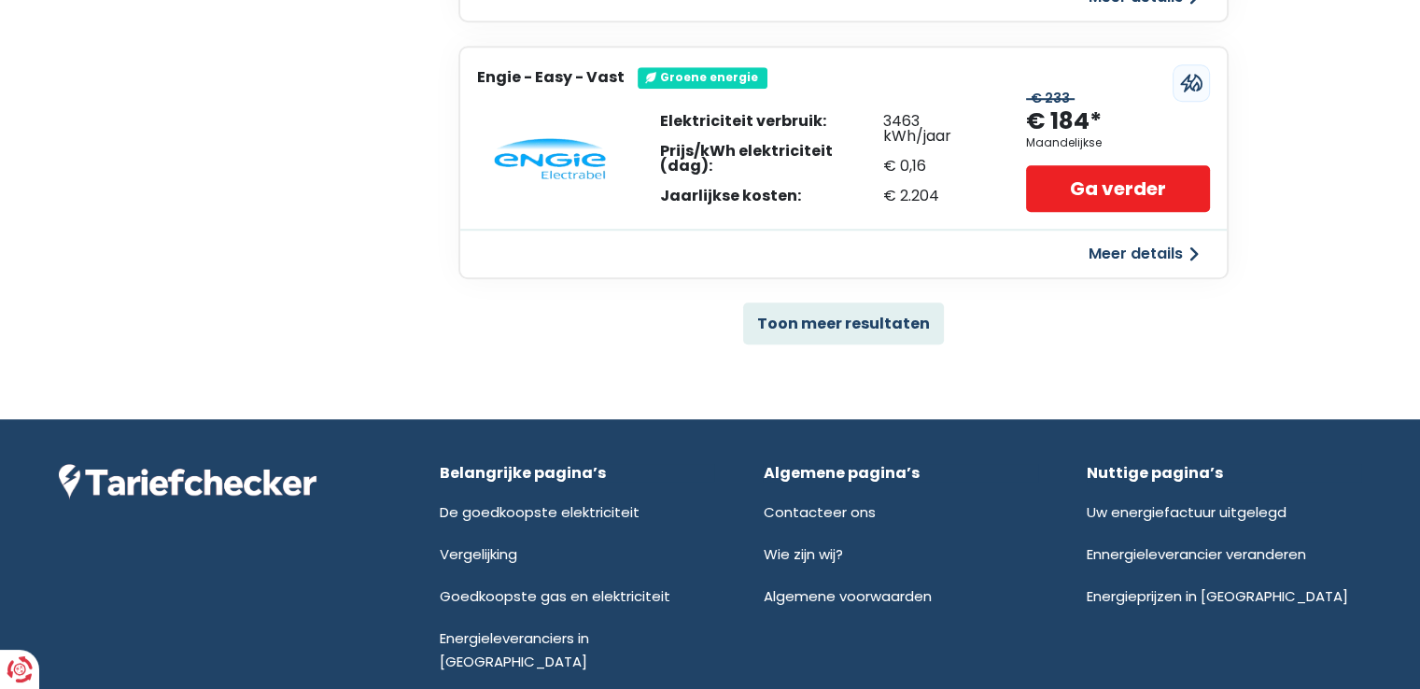
scroll to position [1446, 0]
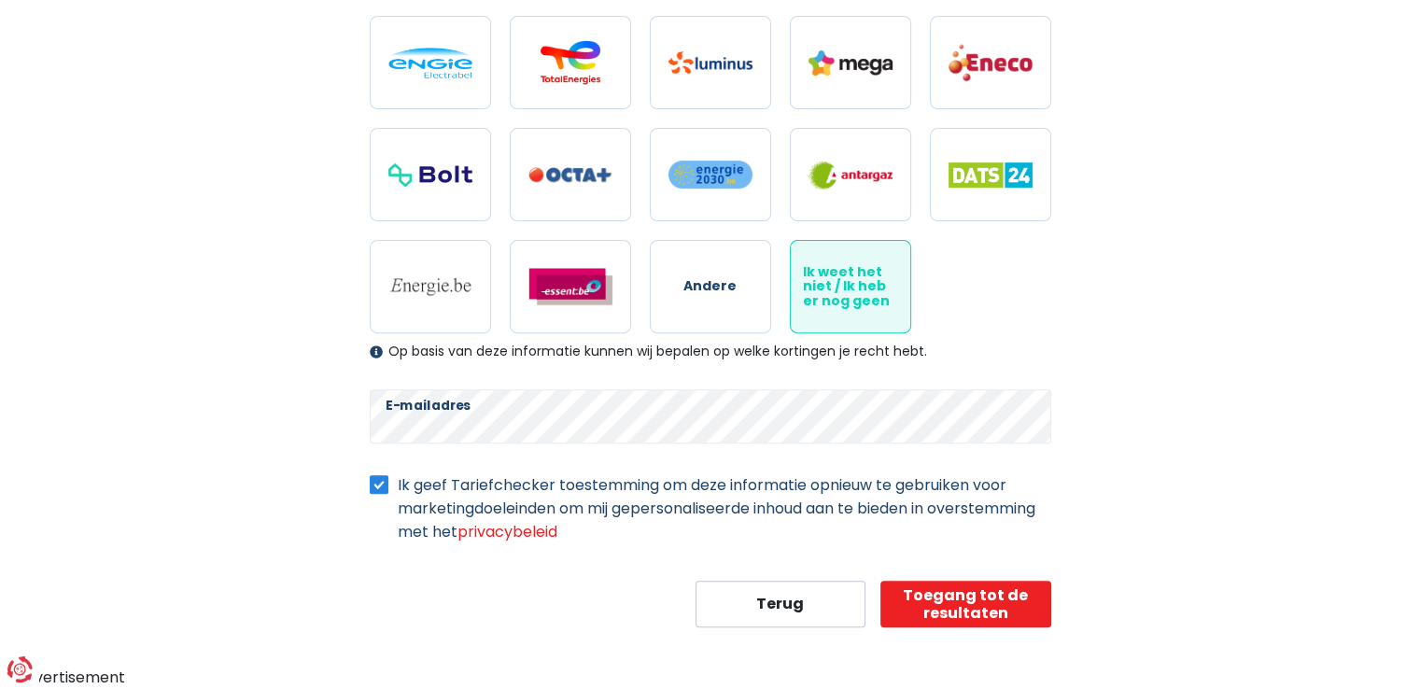
scroll to position [589, 0]
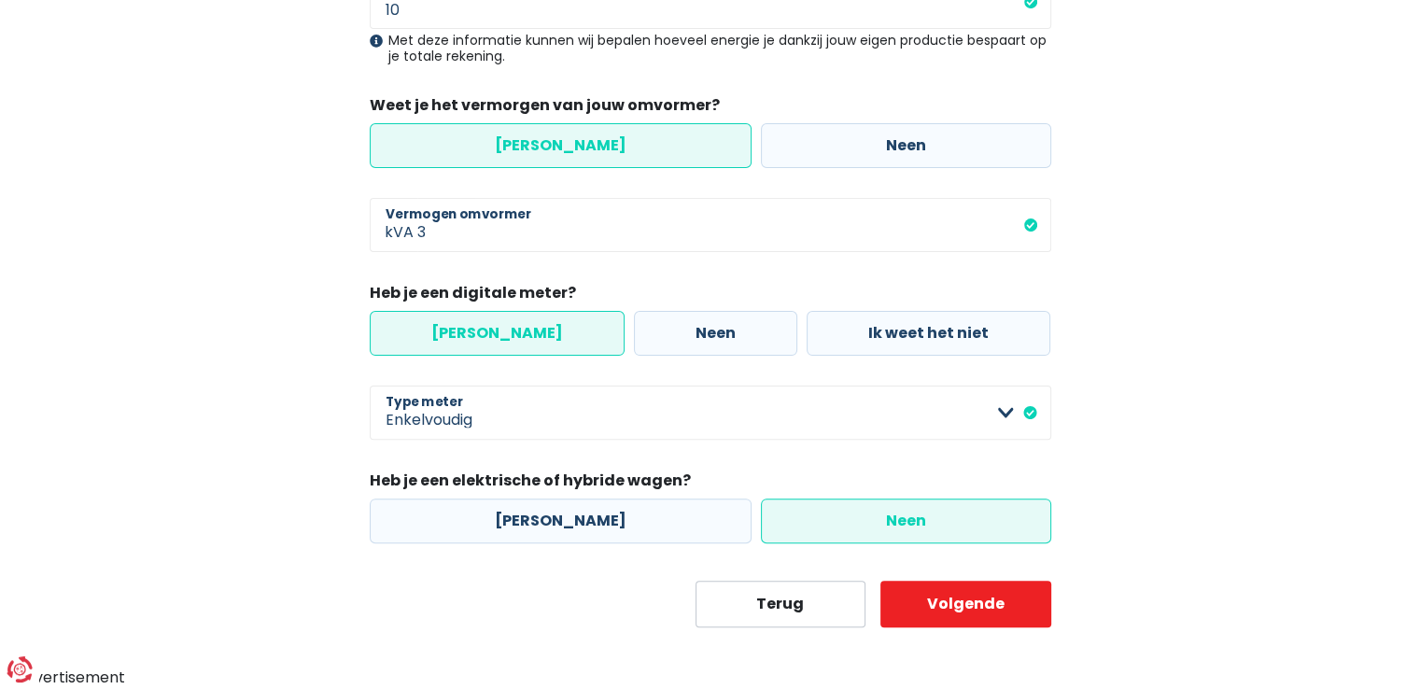
scroll to position [459, 0]
